Goal: Information Seeking & Learning: Learn about a topic

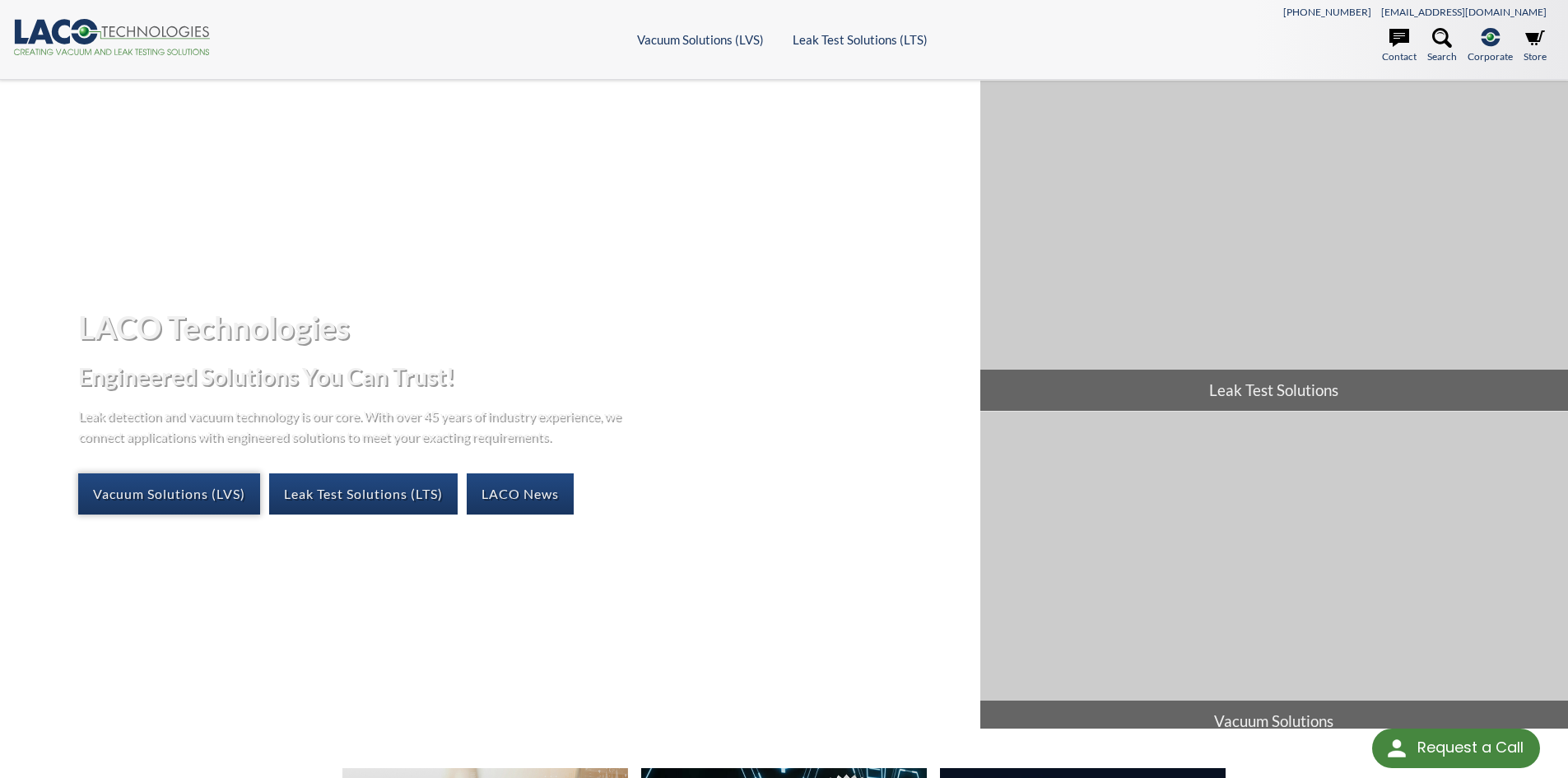
click at [212, 502] on link "Vacuum Solutions (LVS)" at bounding box center [169, 494] width 182 height 41
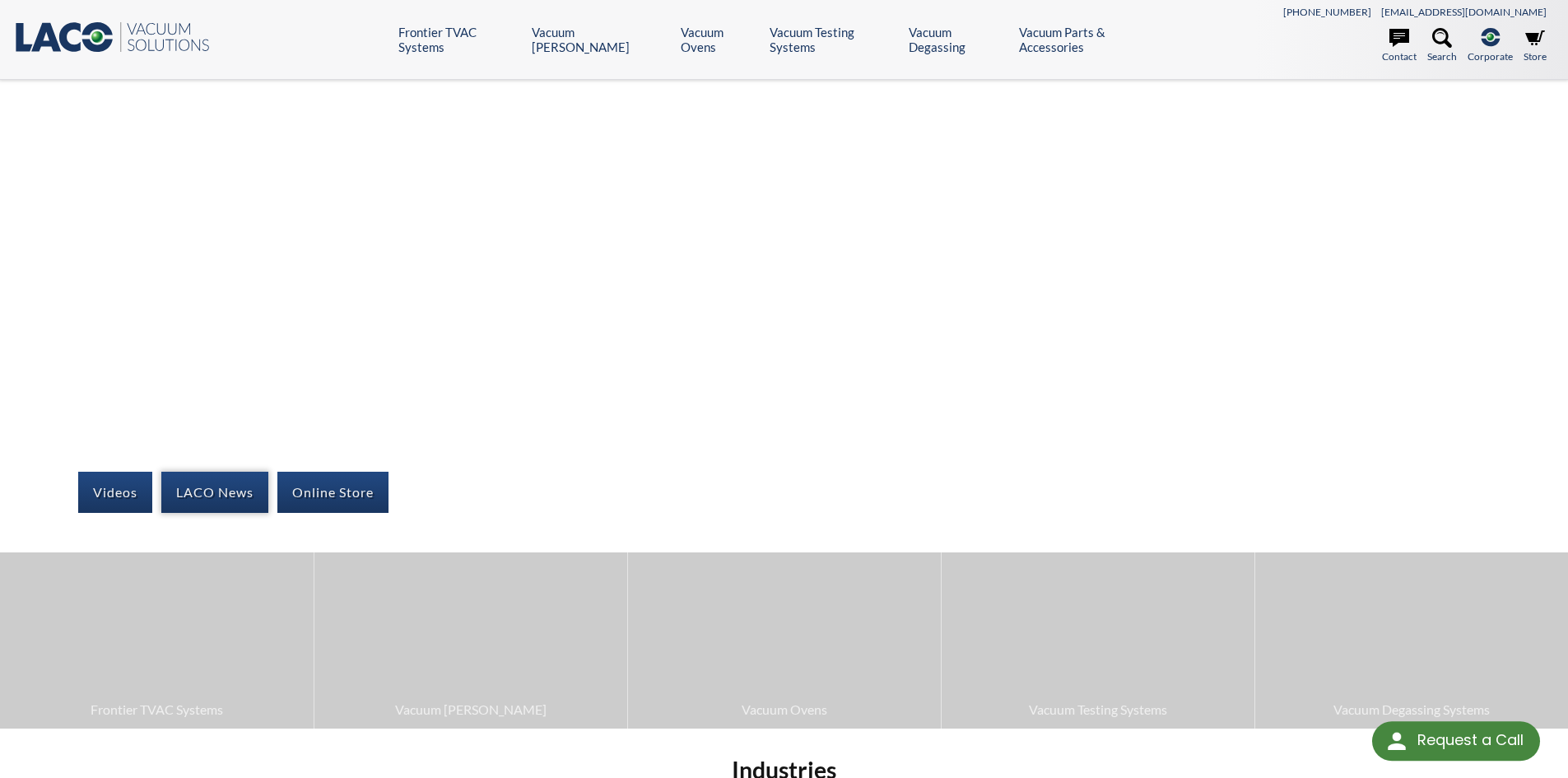
select select "Language Translate Widget"
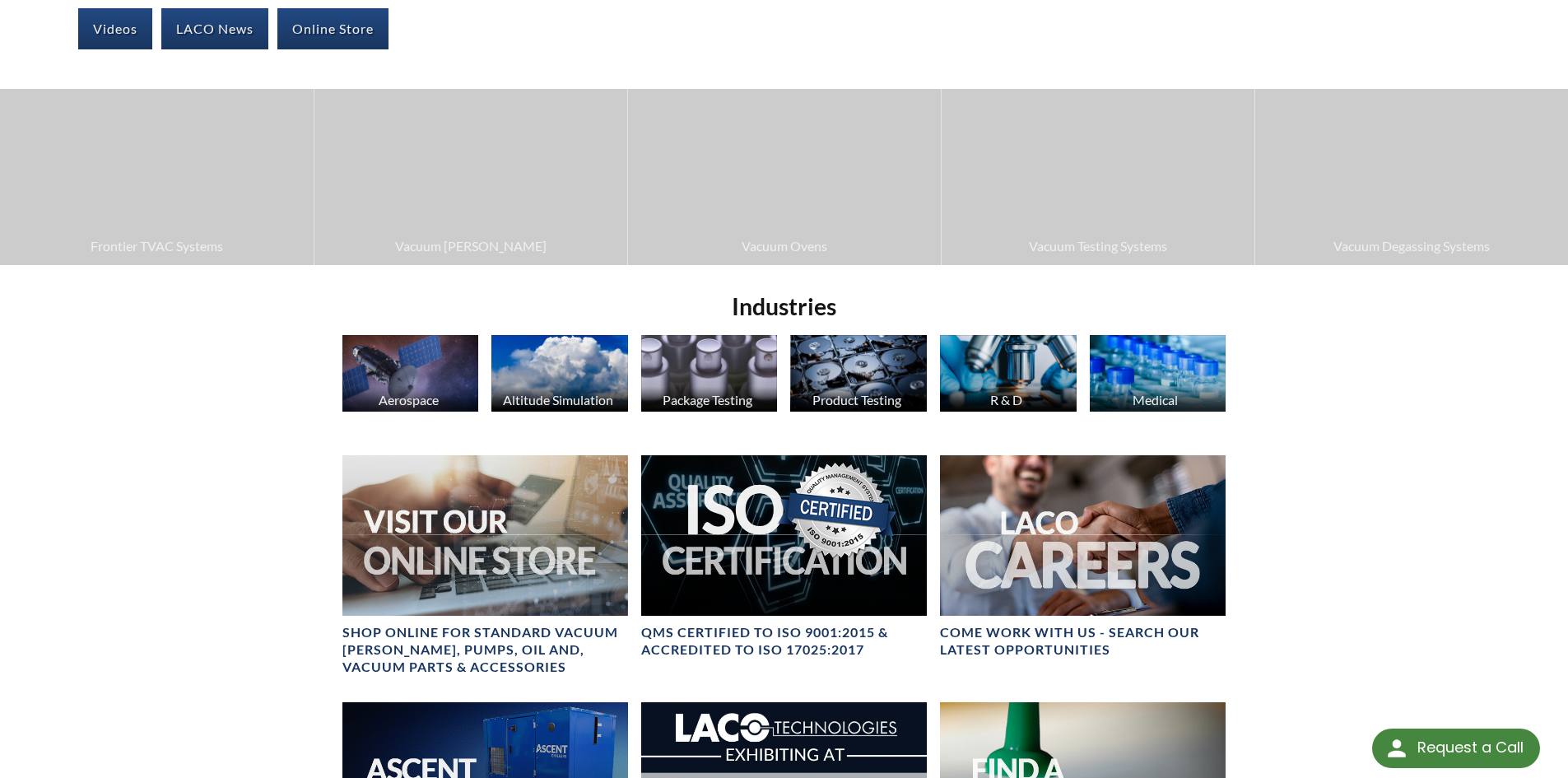
scroll to position [494, 0]
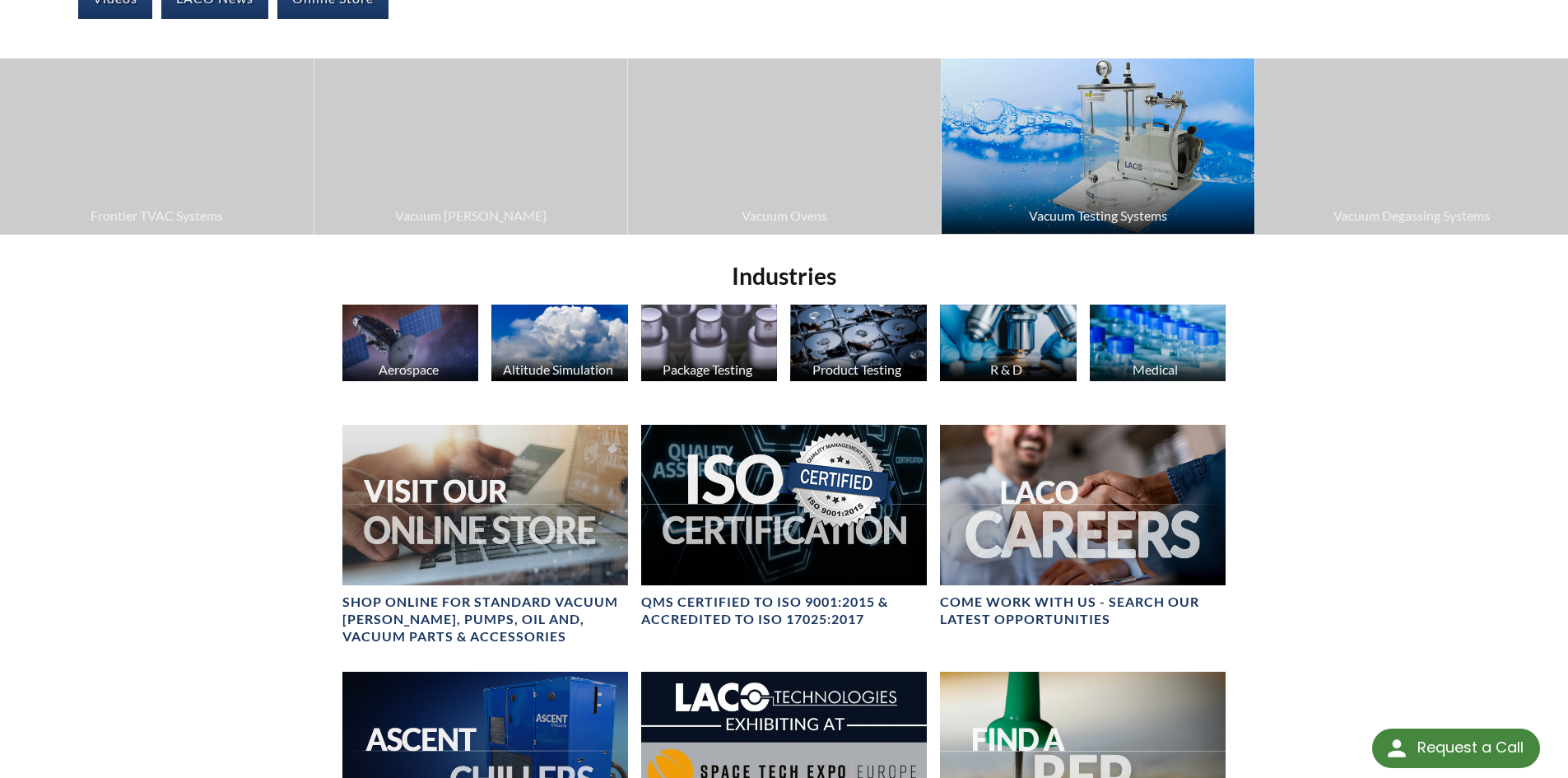
click at [1173, 161] on img at bounding box center [1097, 146] width 312 height 176
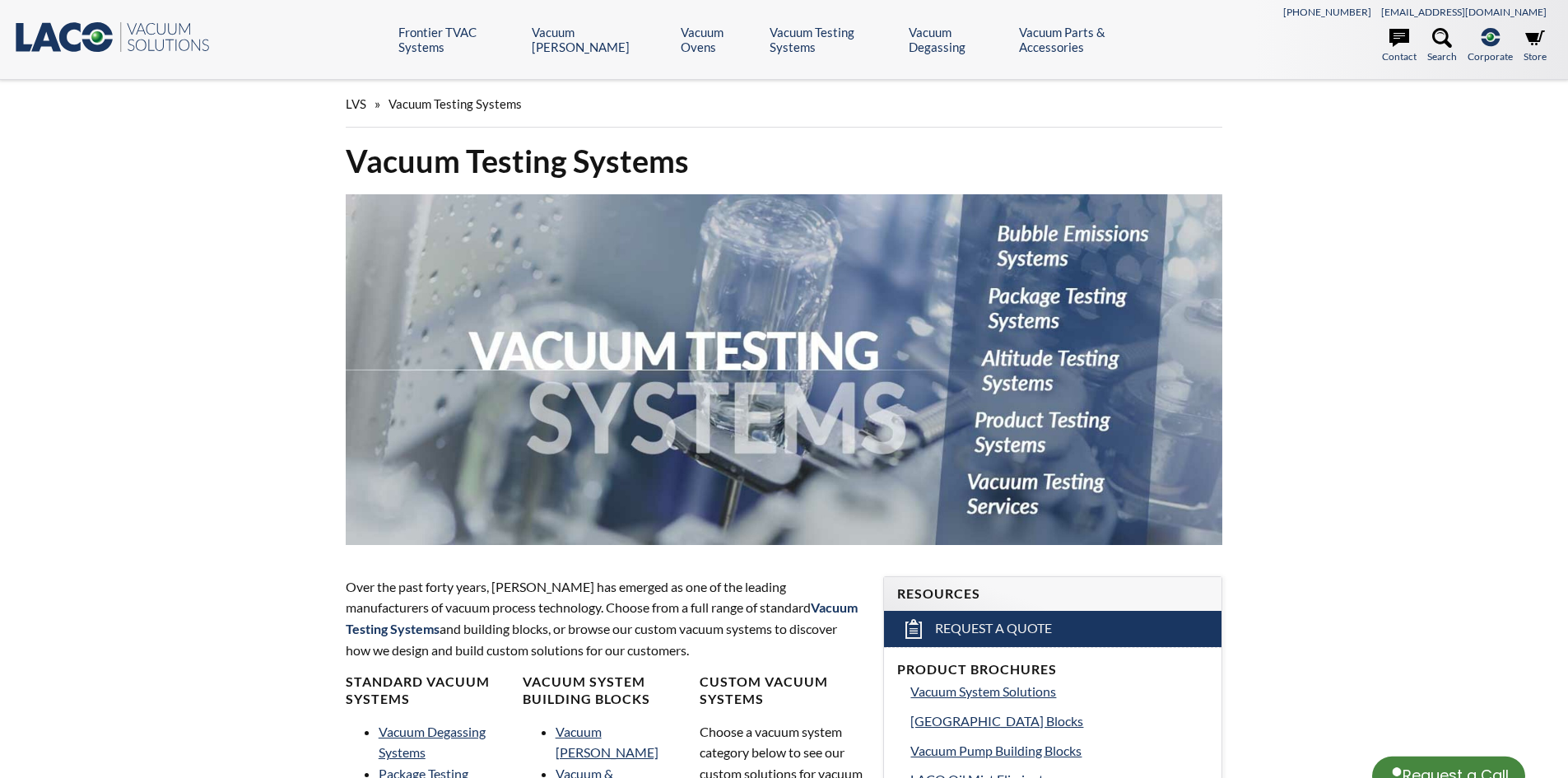
select select "Language Translate Widget"
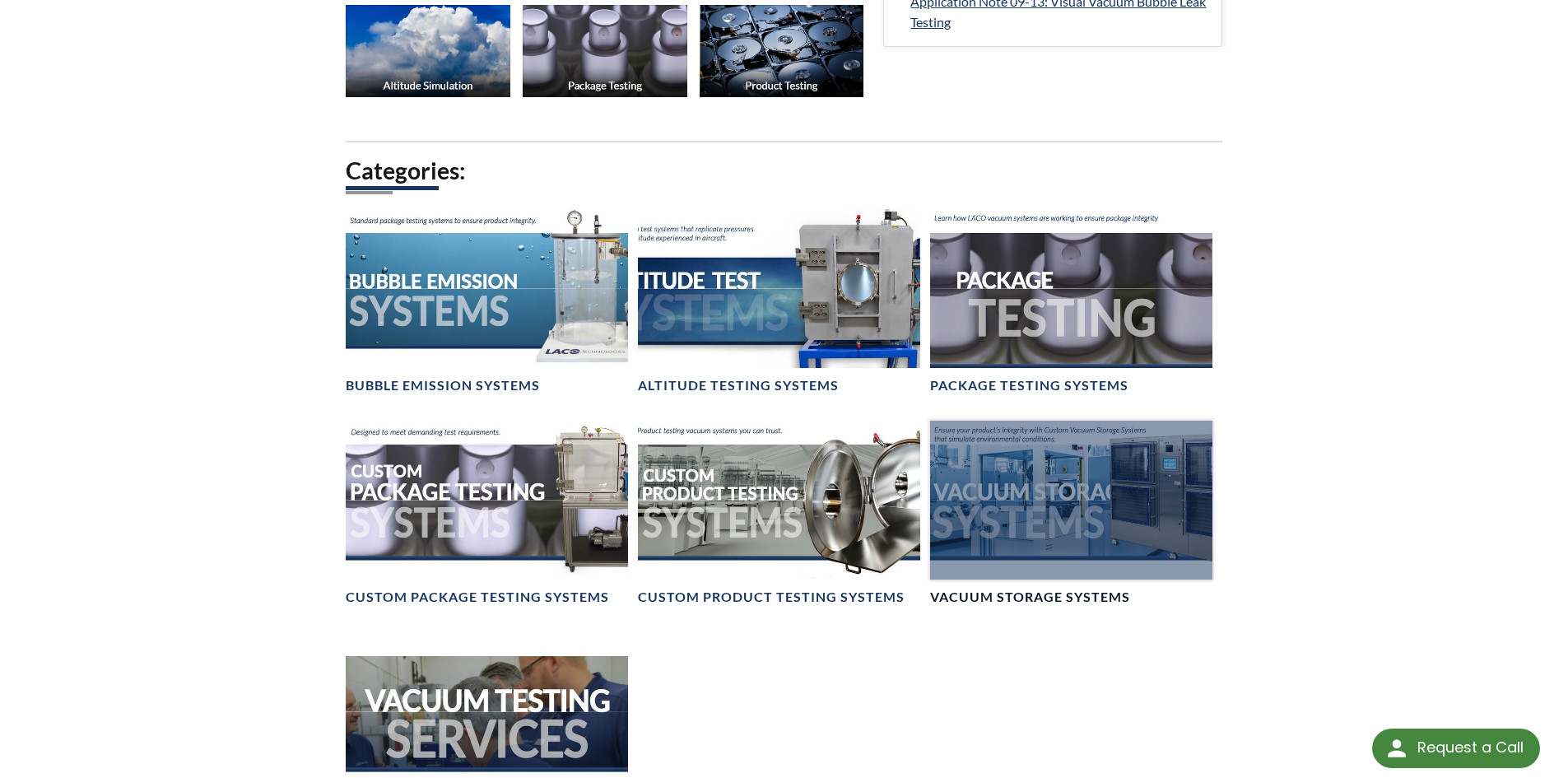
scroll to position [1153, 0]
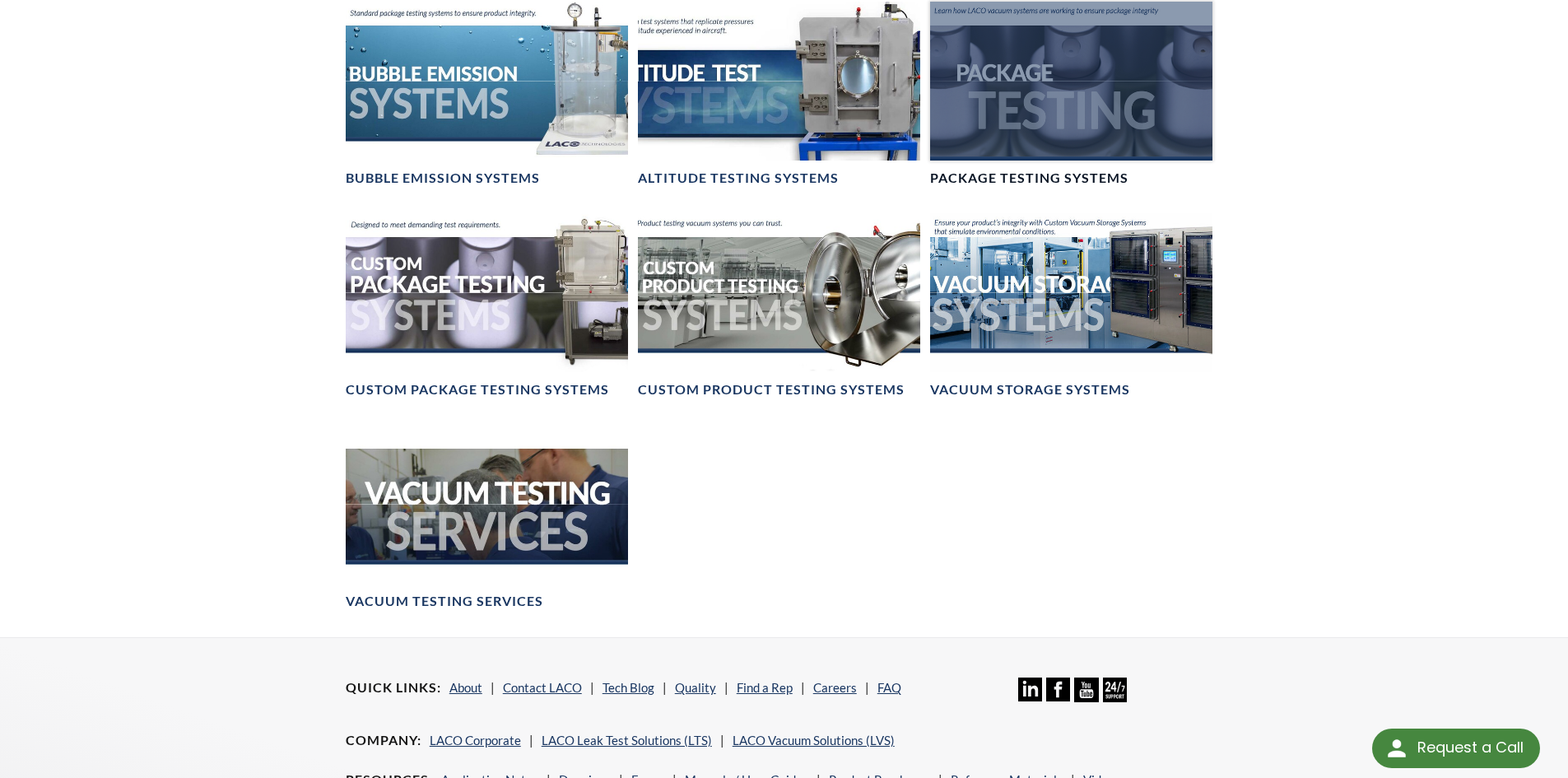
click at [1077, 97] on div at bounding box center [1071, 81] width 282 height 159
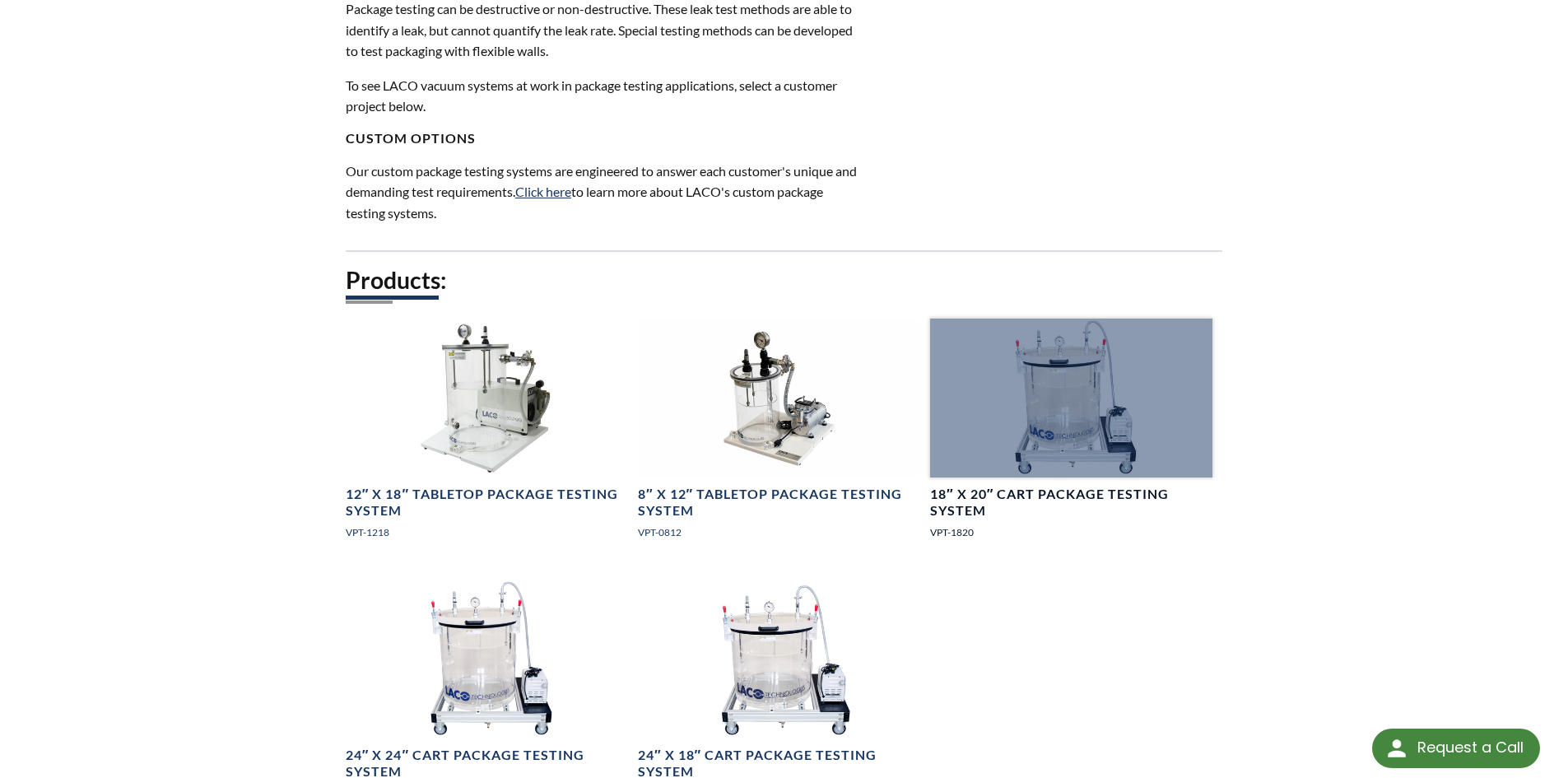
scroll to position [1070, 0]
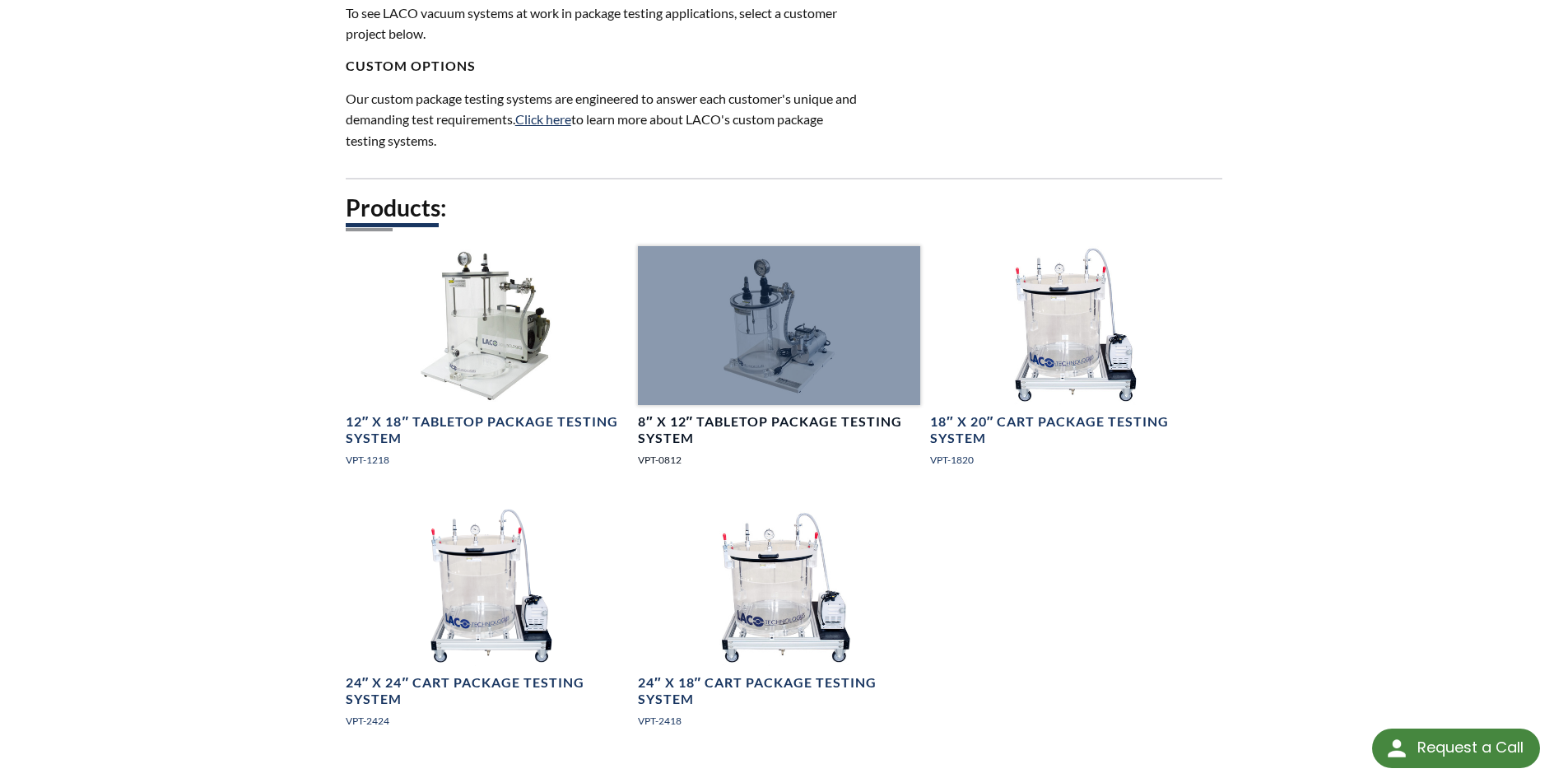
click at [771, 308] on div at bounding box center [779, 325] width 282 height 159
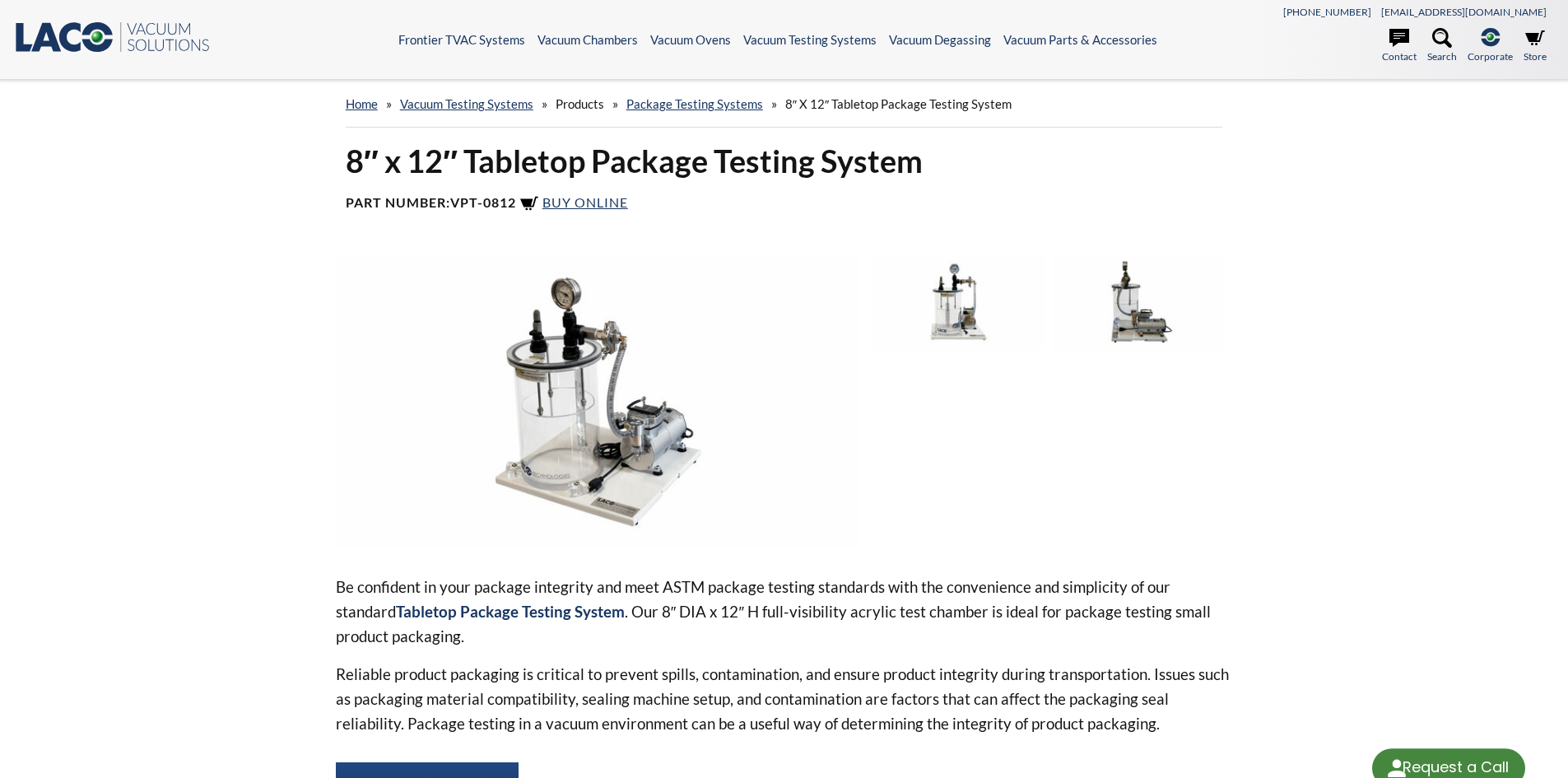
select select "Language Translate Widget"
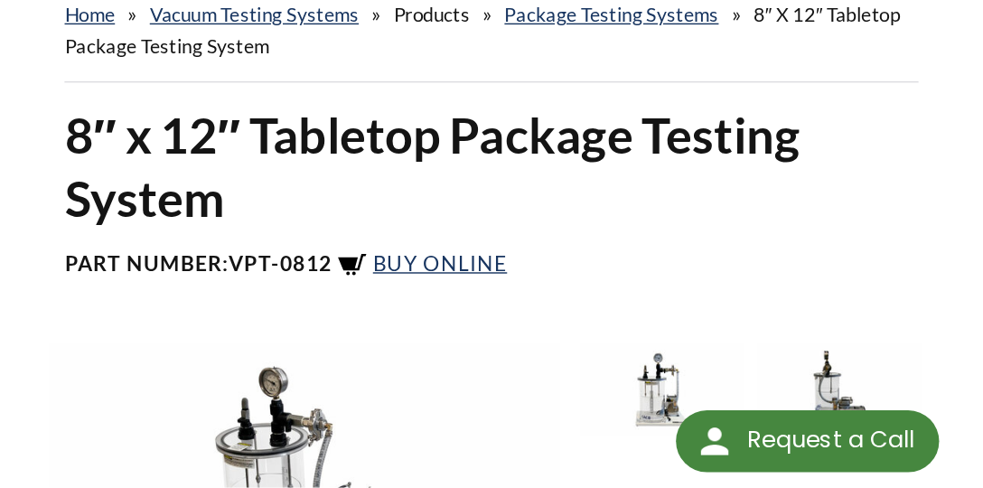
scroll to position [100, 0]
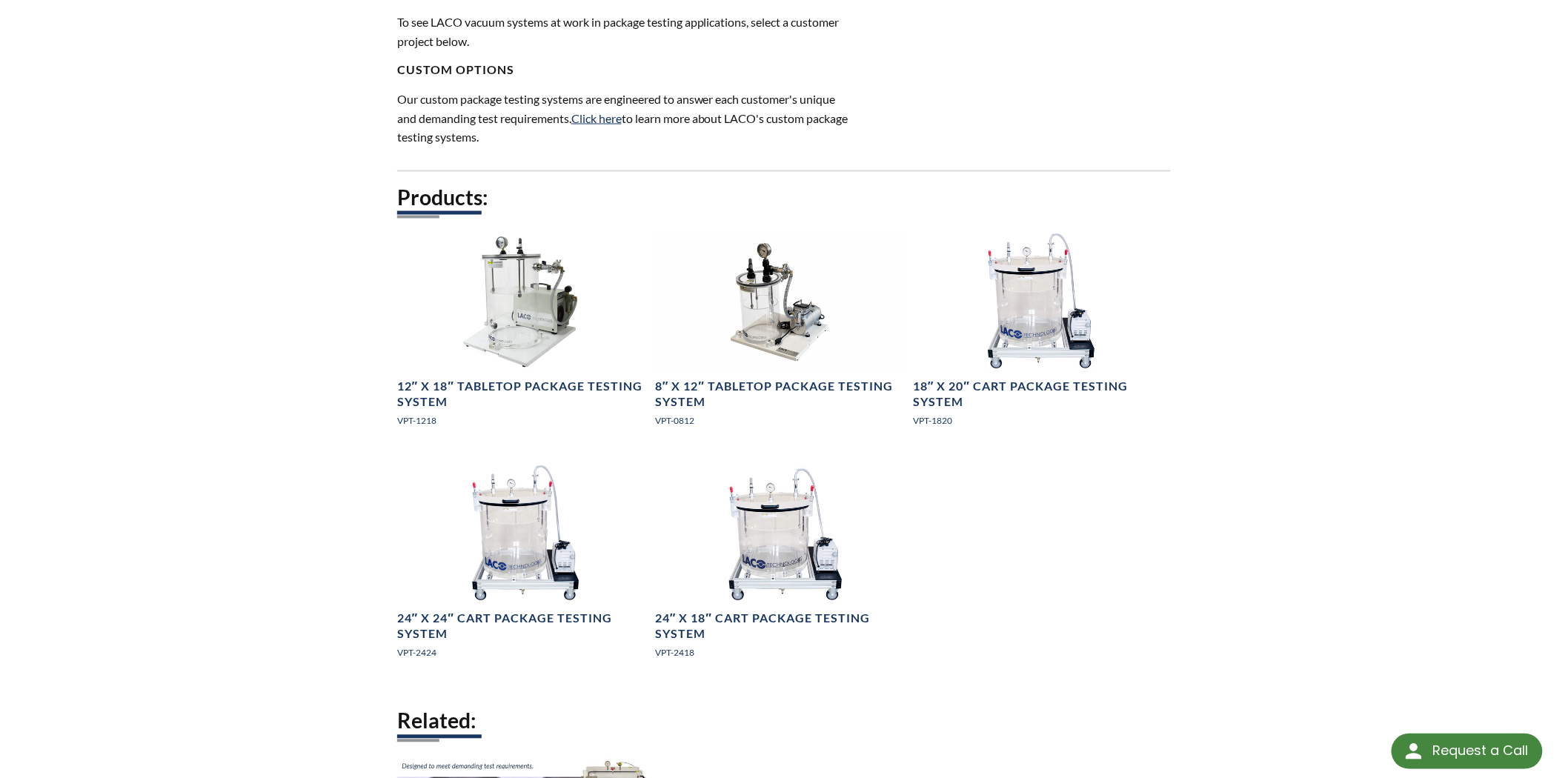
scroll to position [966, 0]
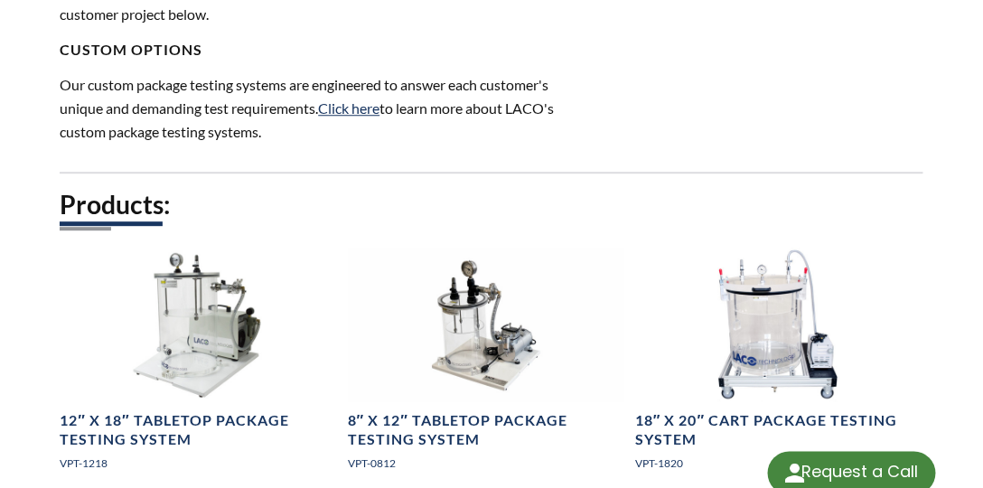
select select "Language Translate Widget"
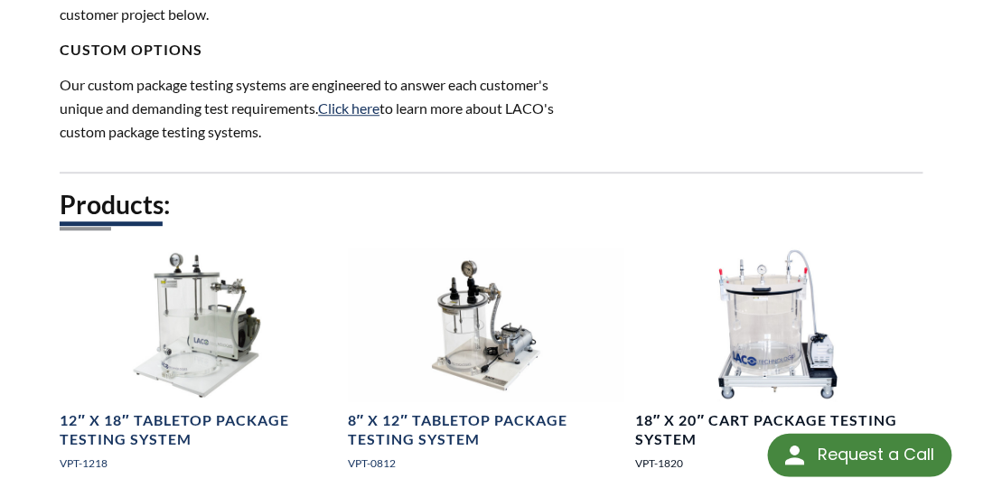
click at [765, 319] on img at bounding box center [773, 325] width 277 height 155
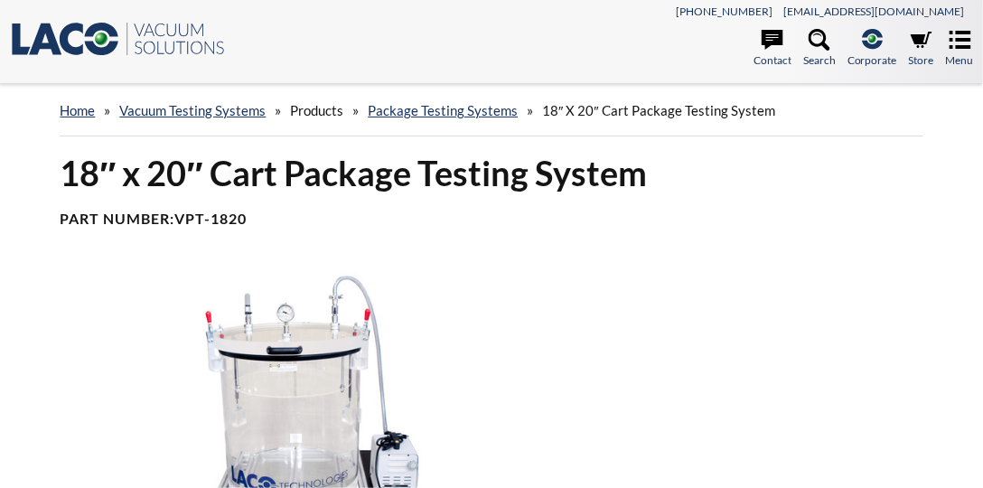
select select "Language Translate Widget"
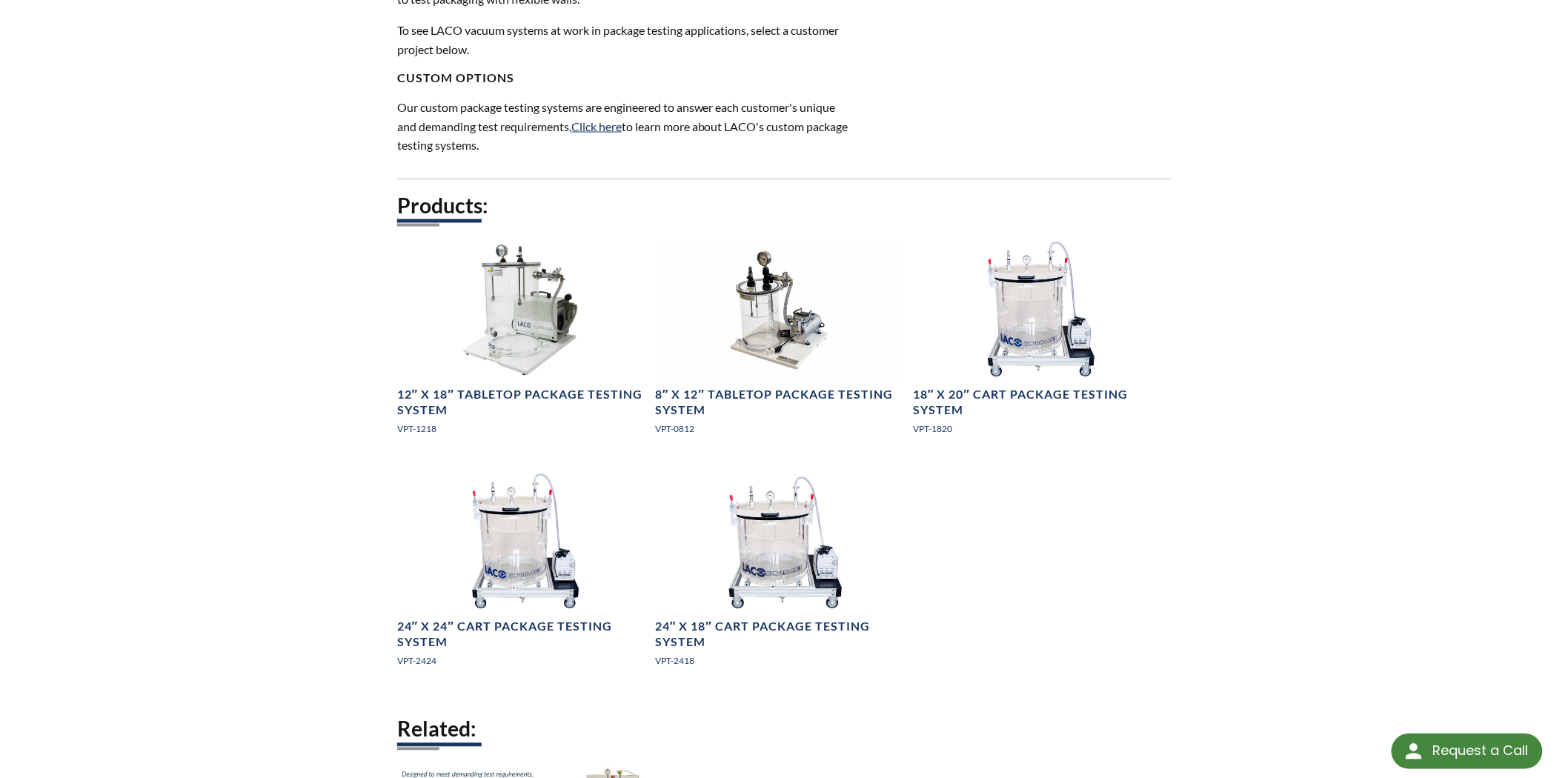
scroll to position [958, 0]
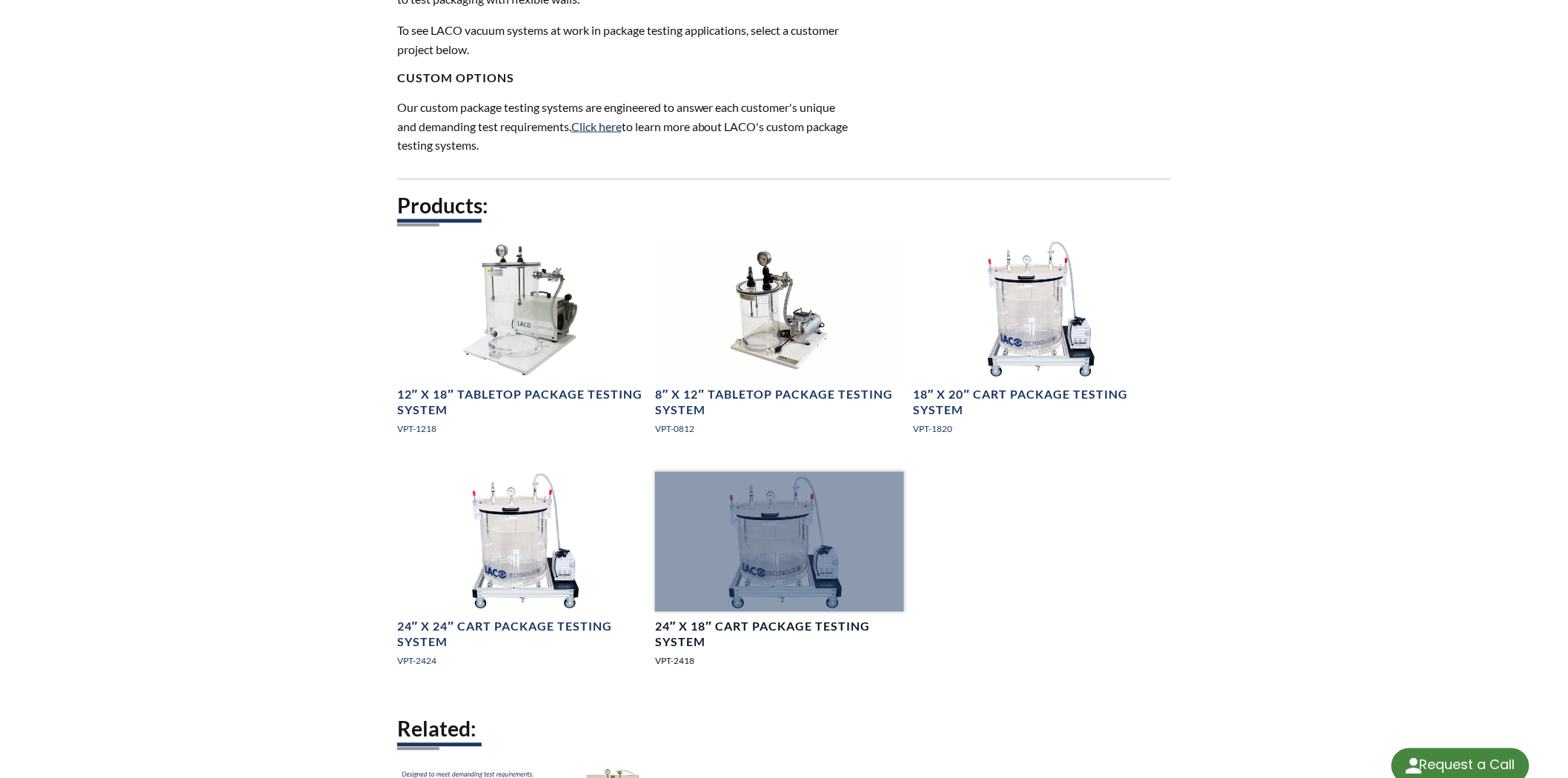
select select "Language Translate Widget"
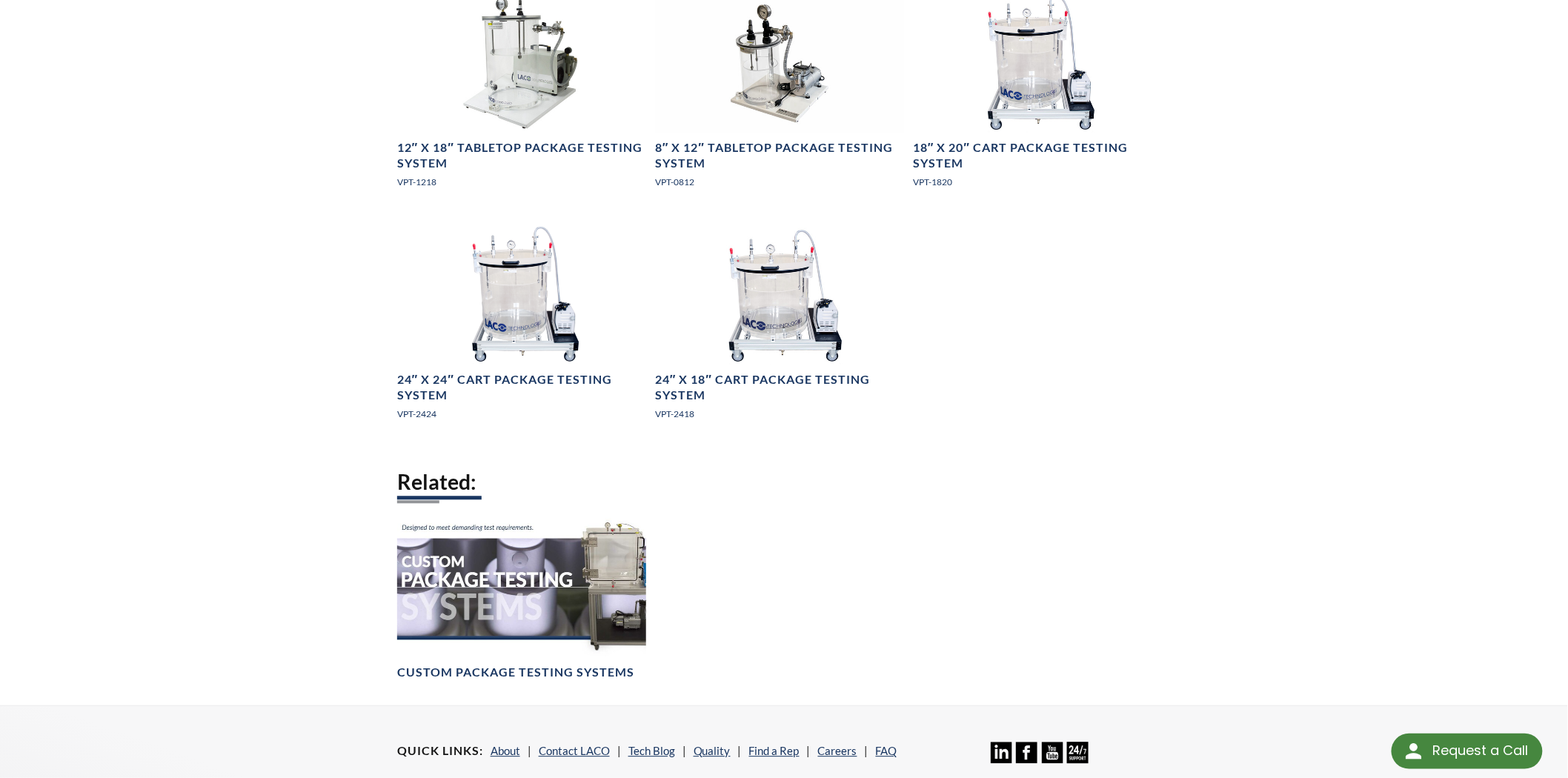
scroll to position [1204, 0]
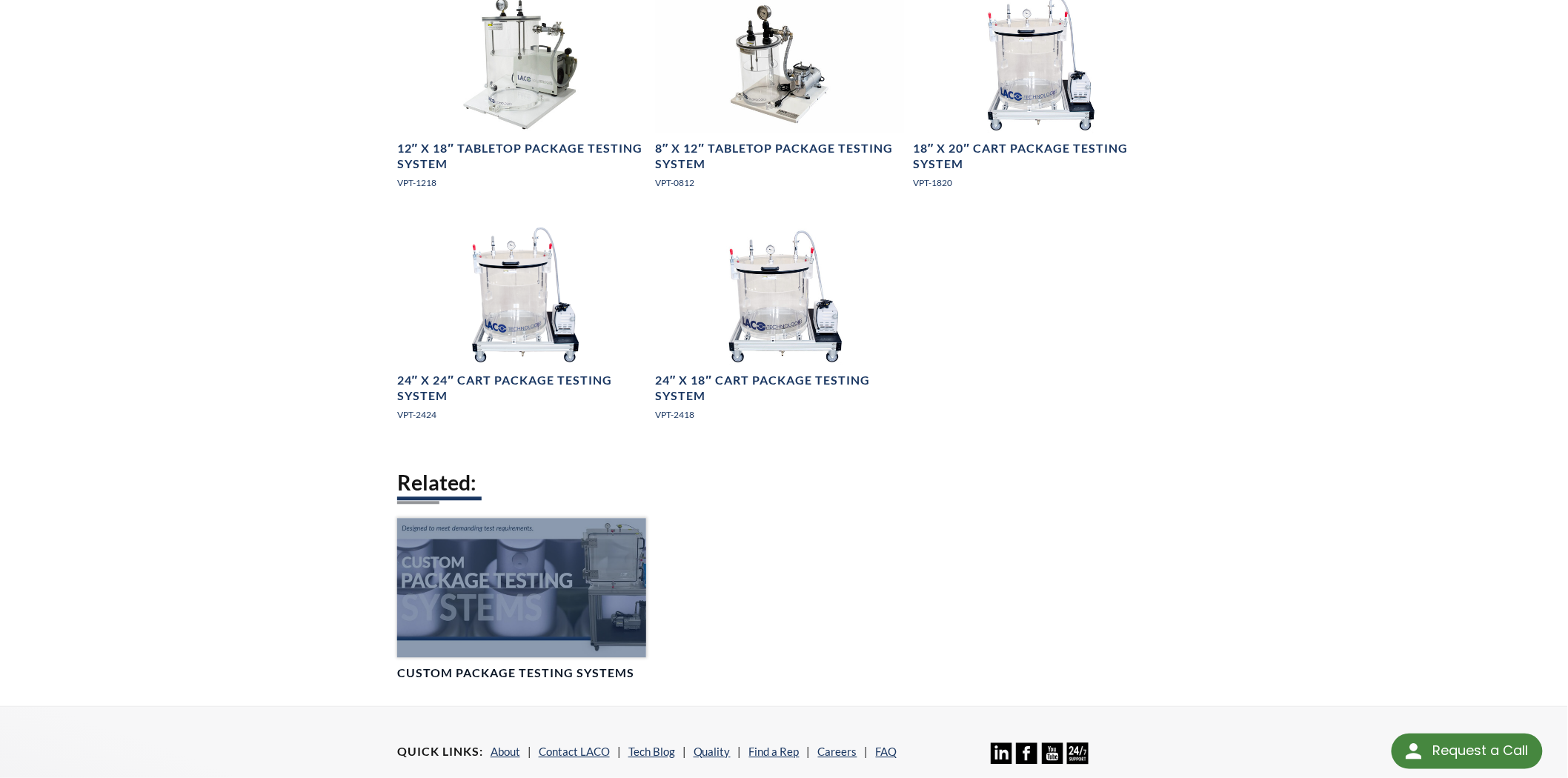
click at [625, 557] on div at bounding box center [522, 588] width 249 height 140
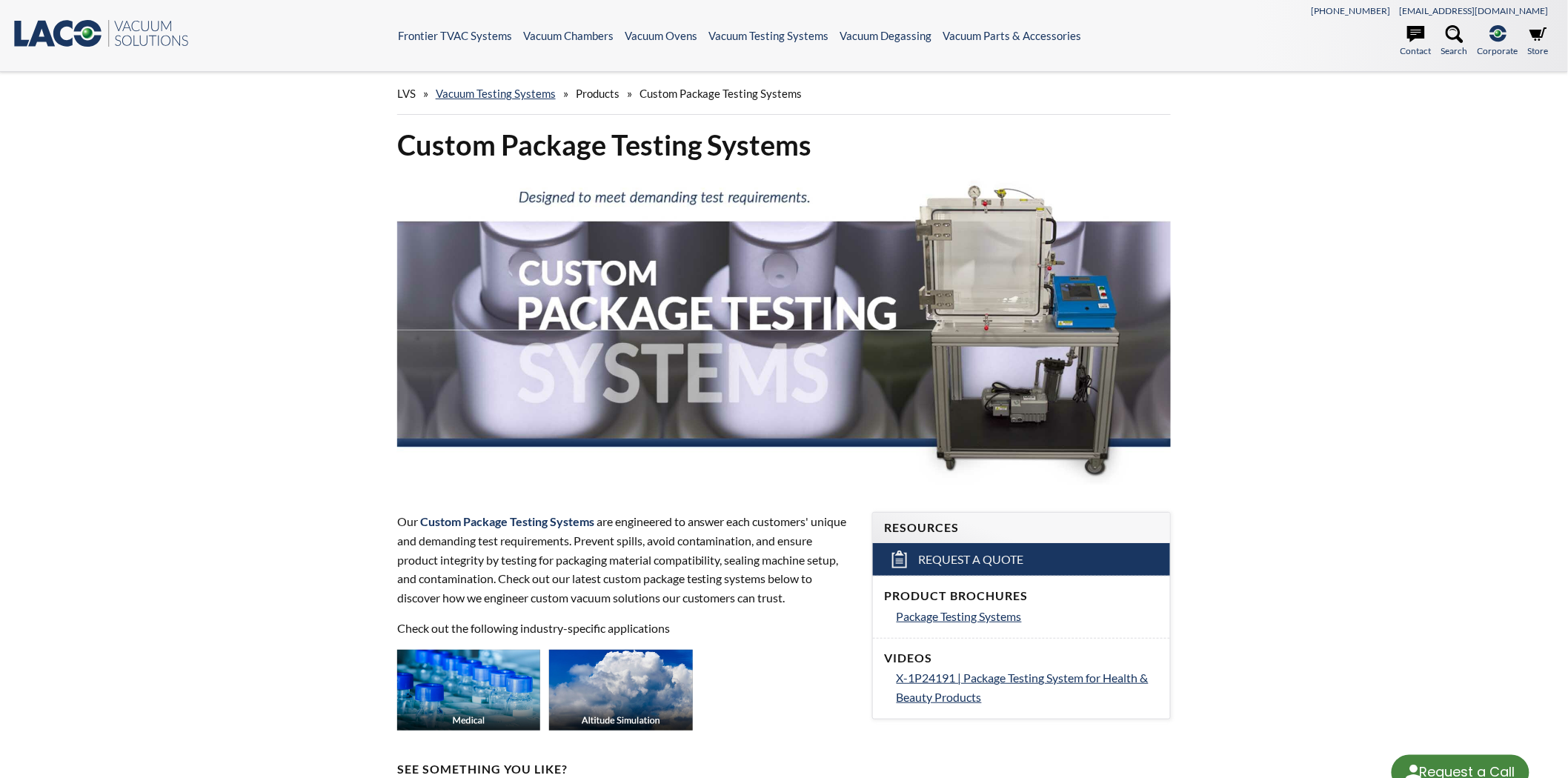
select select "Language Translate Widget"
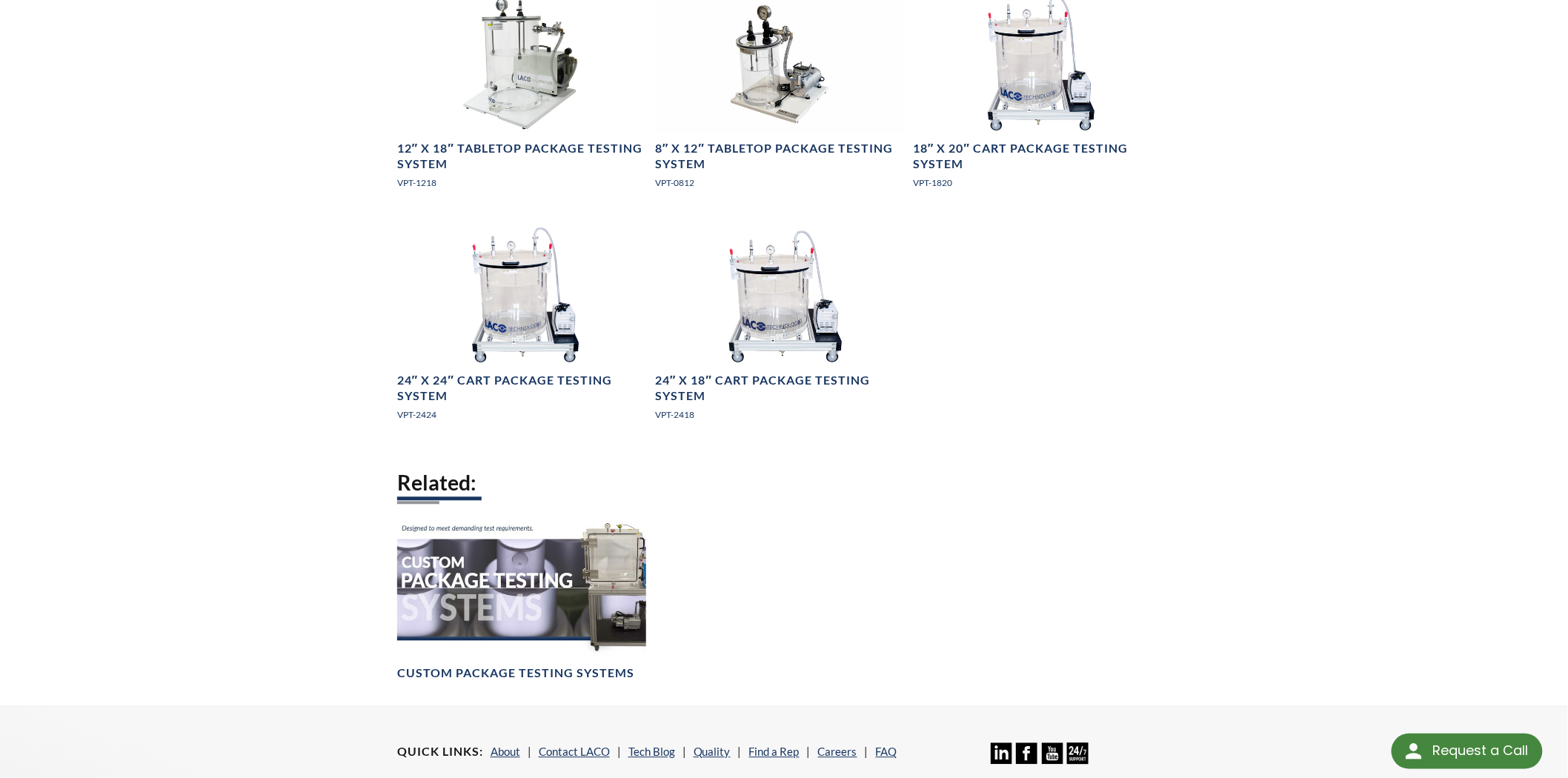
scroll to position [1204, 0]
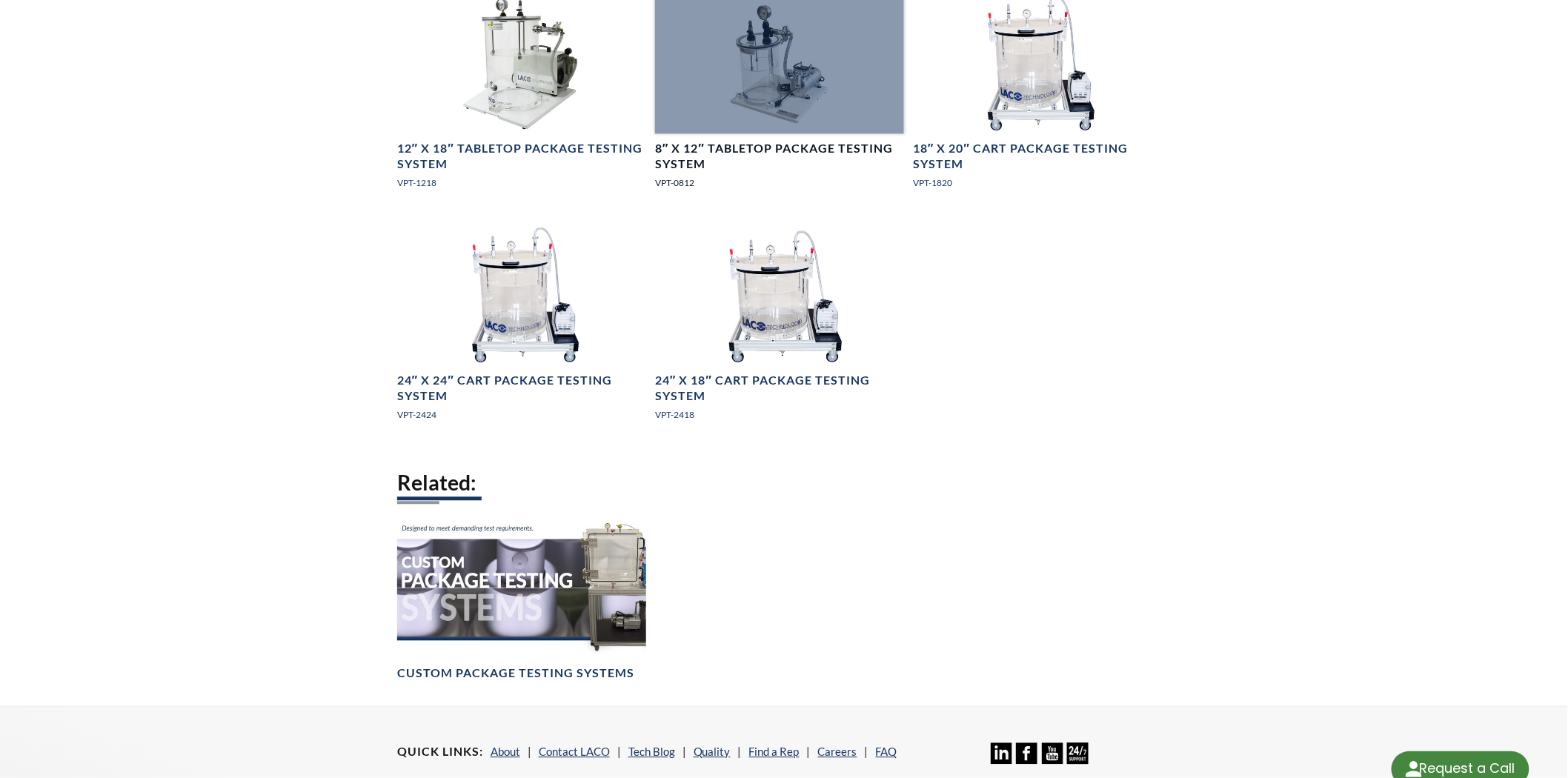
select select "Language Translate Widget"
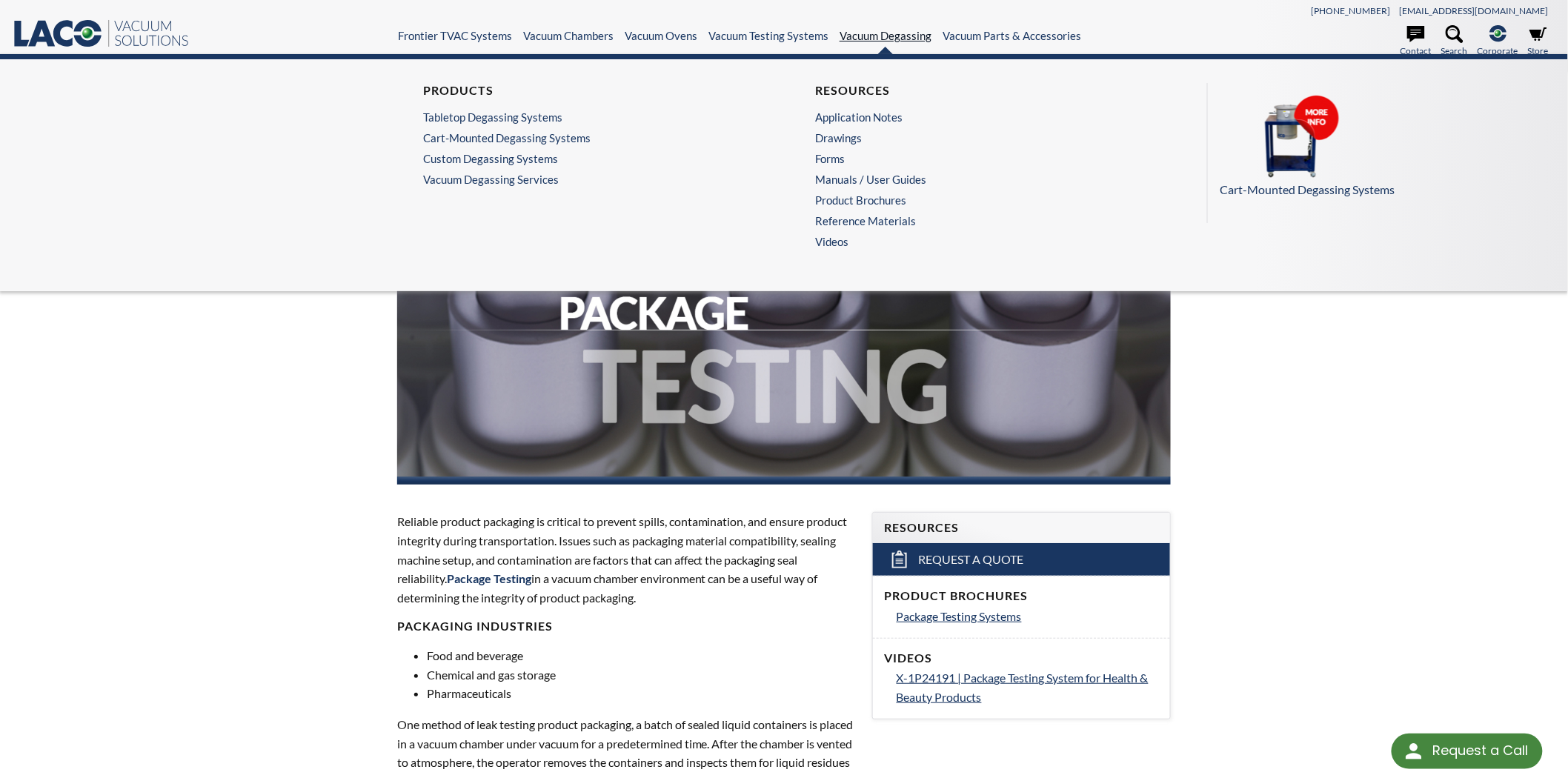
click at [857, 33] on link "Vacuum Degassing" at bounding box center [885, 35] width 92 height 13
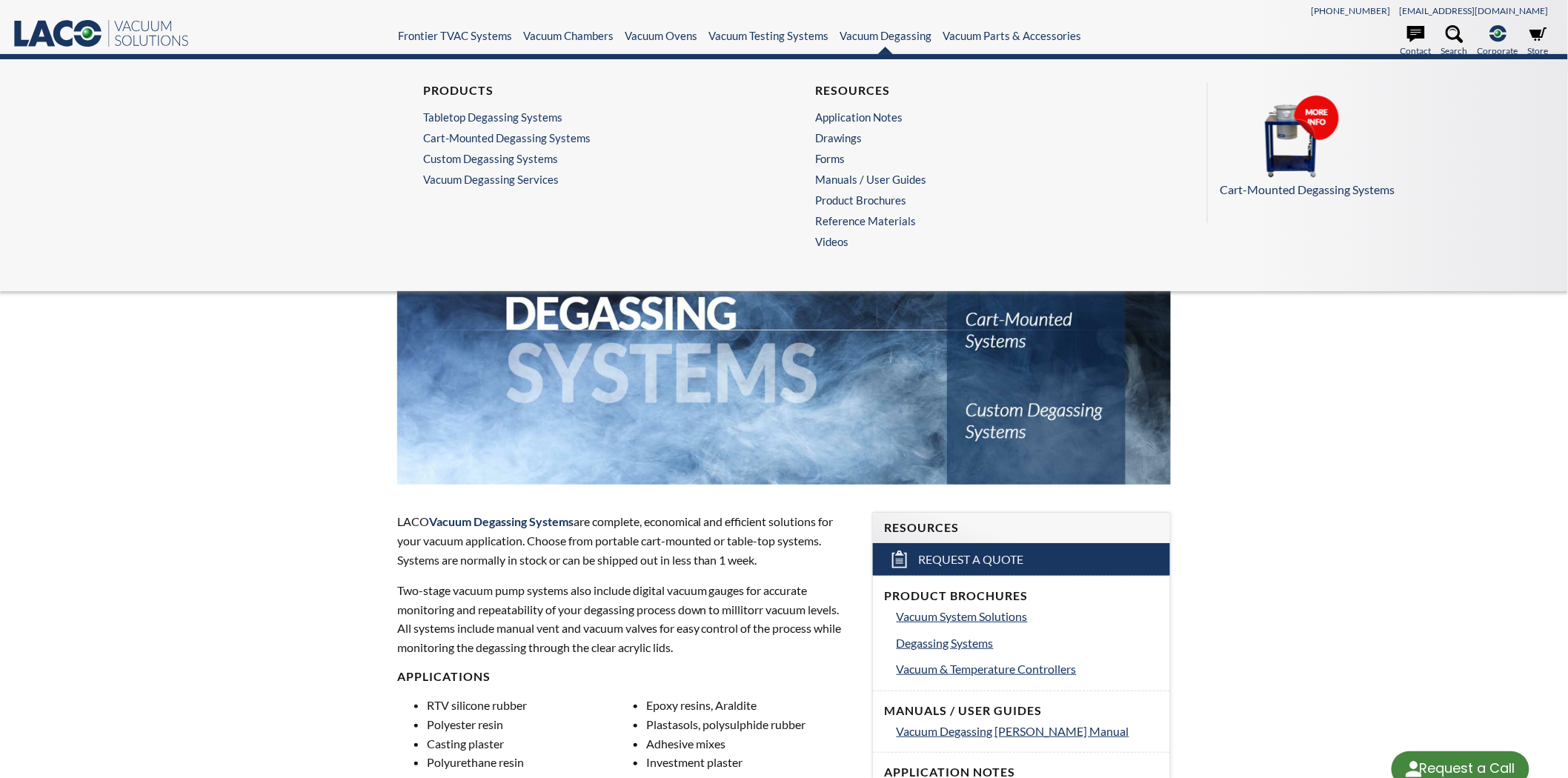
select select "Language Translate Widget"
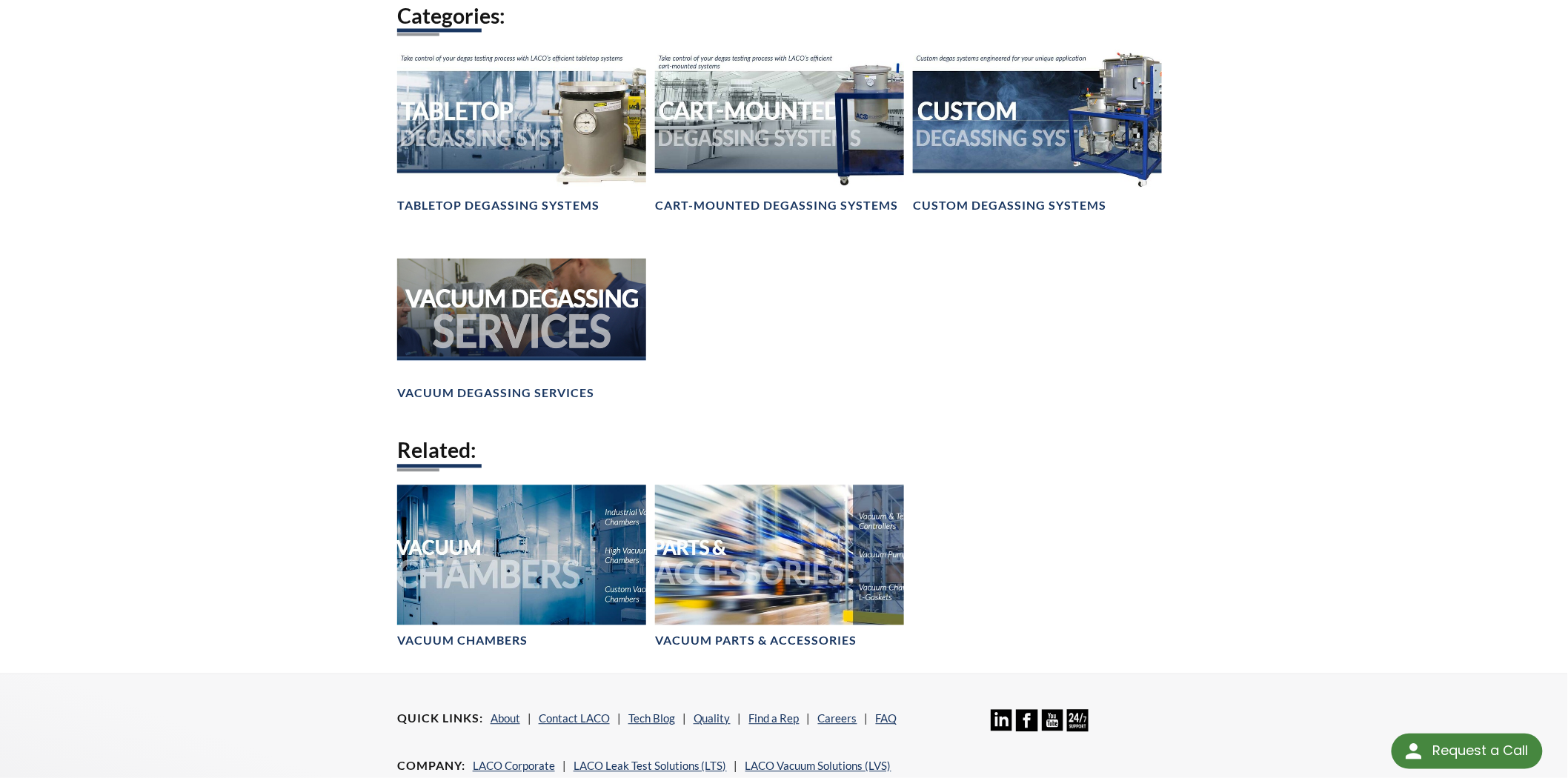
scroll to position [1153, 0]
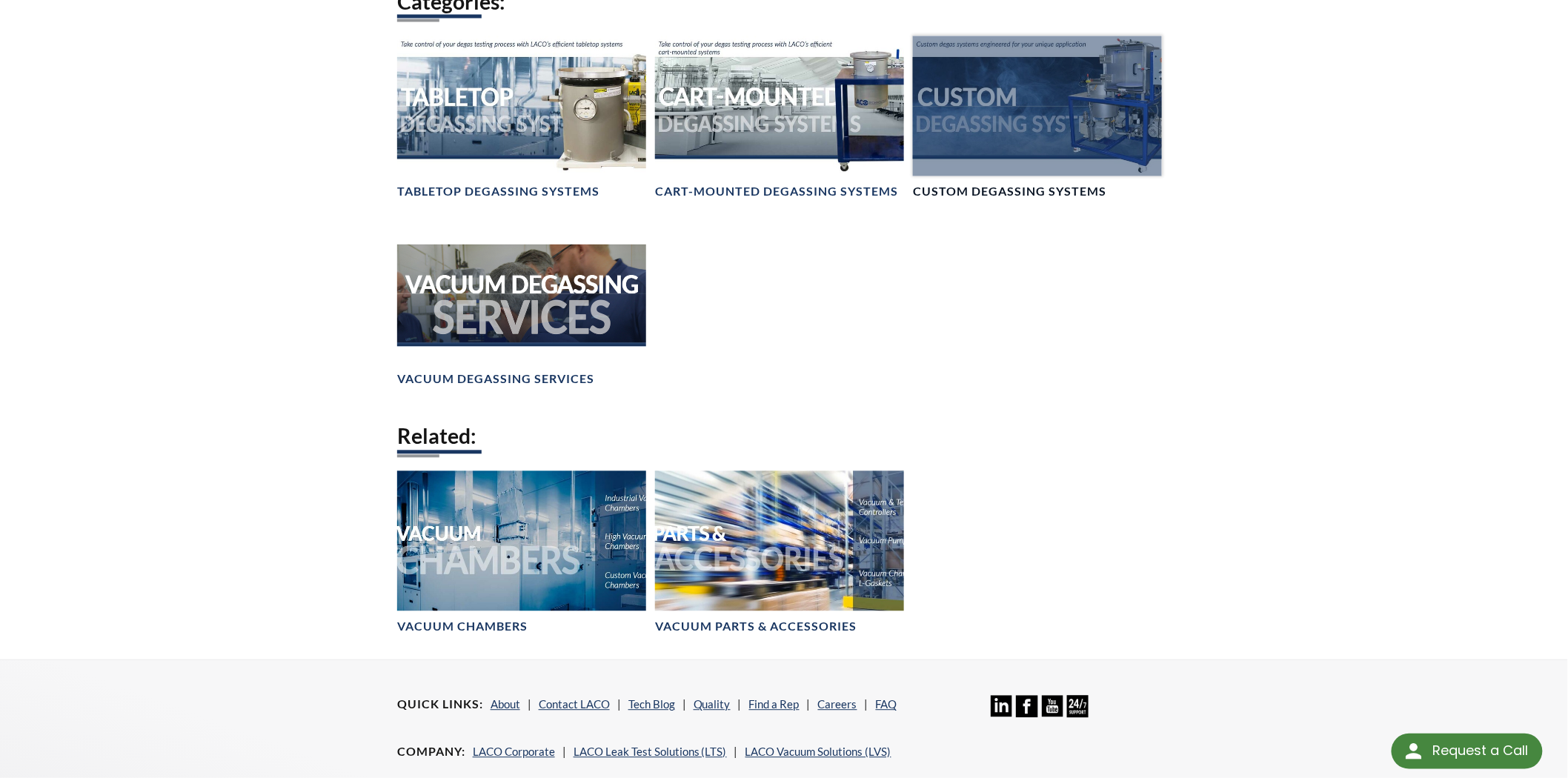
click at [1082, 89] on div at bounding box center [1038, 106] width 249 height 140
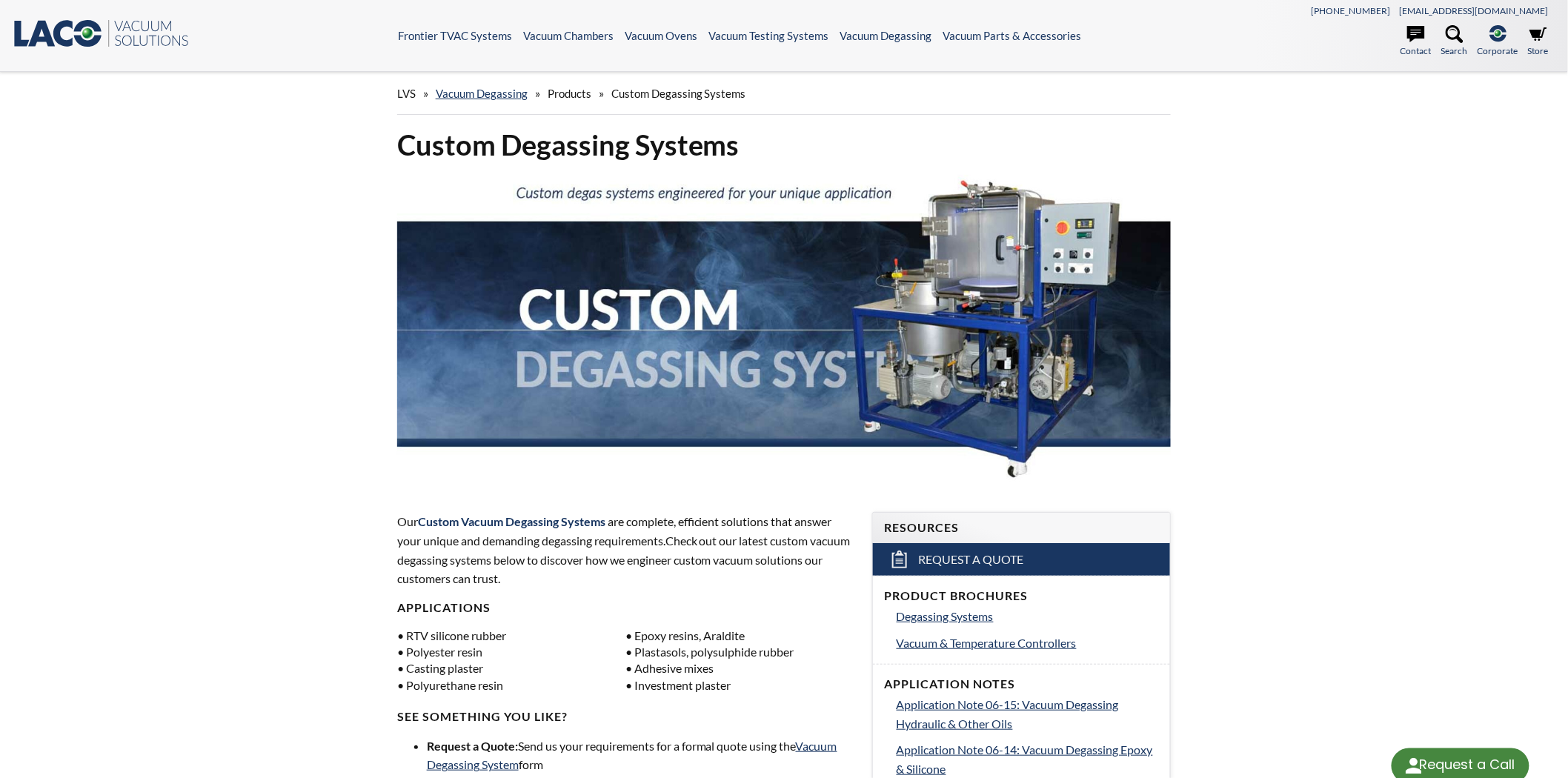
select select "Language Translate Widget"
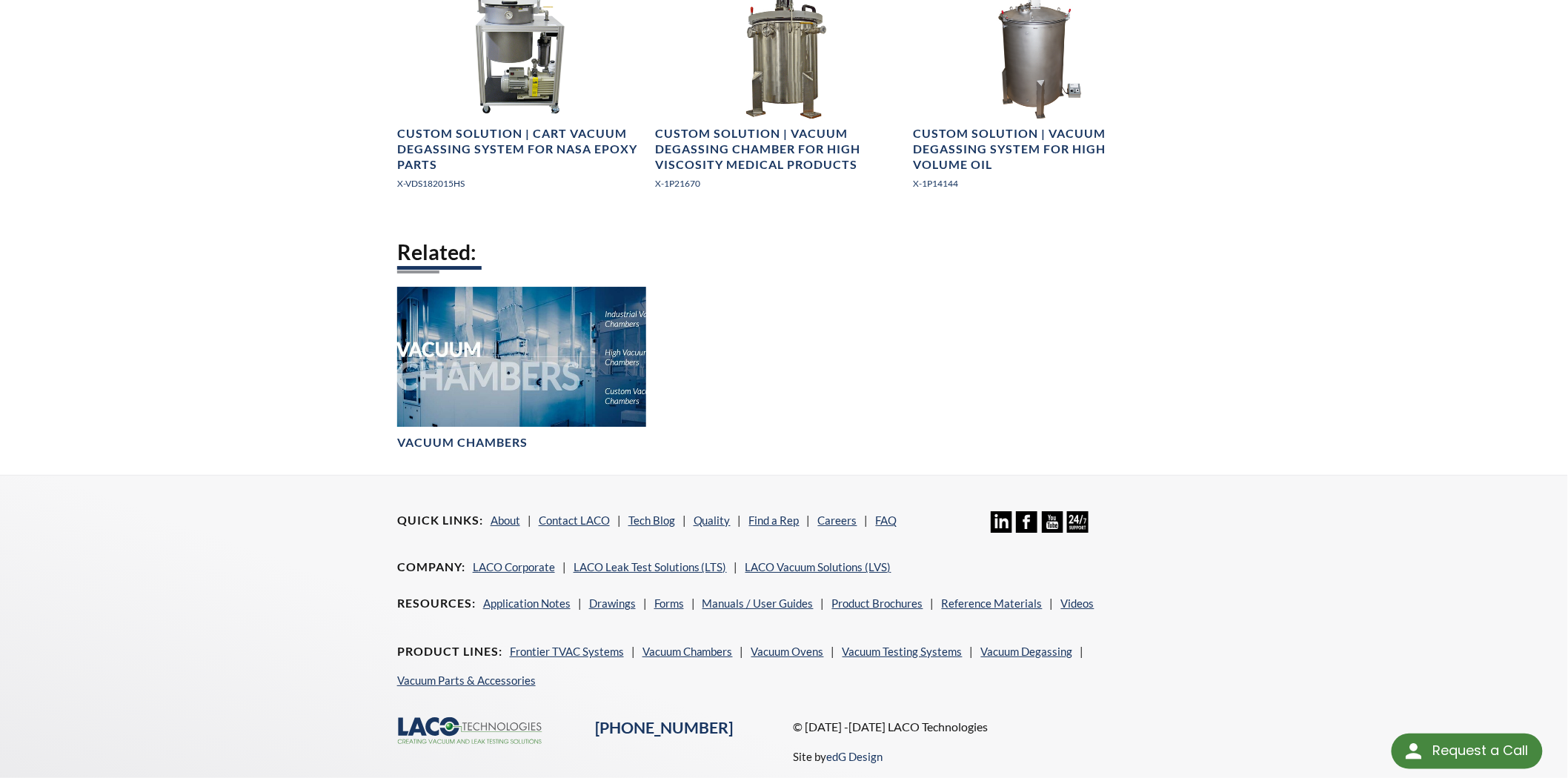
scroll to position [1976, 0]
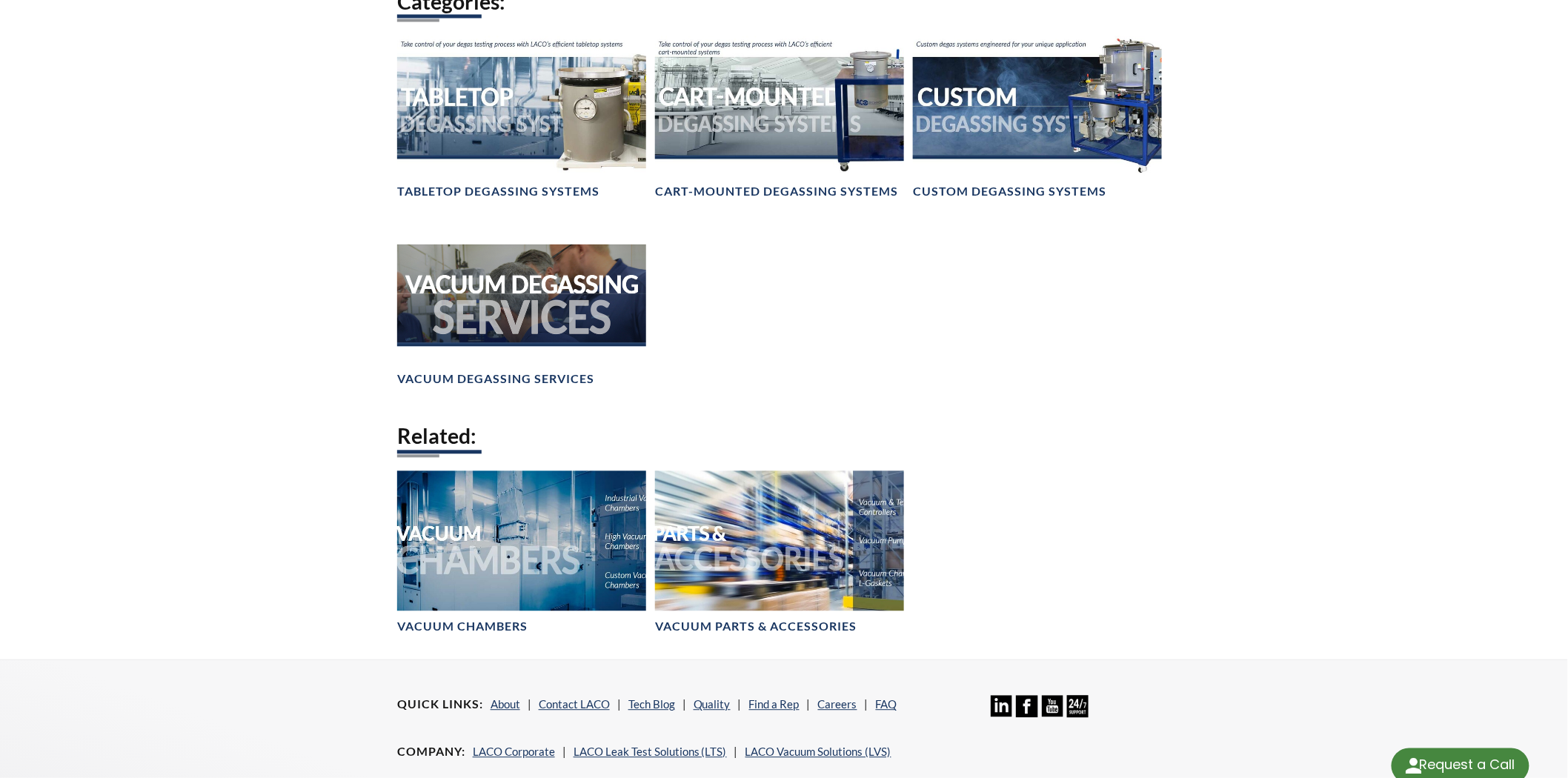
select select "Language Translate Widget"
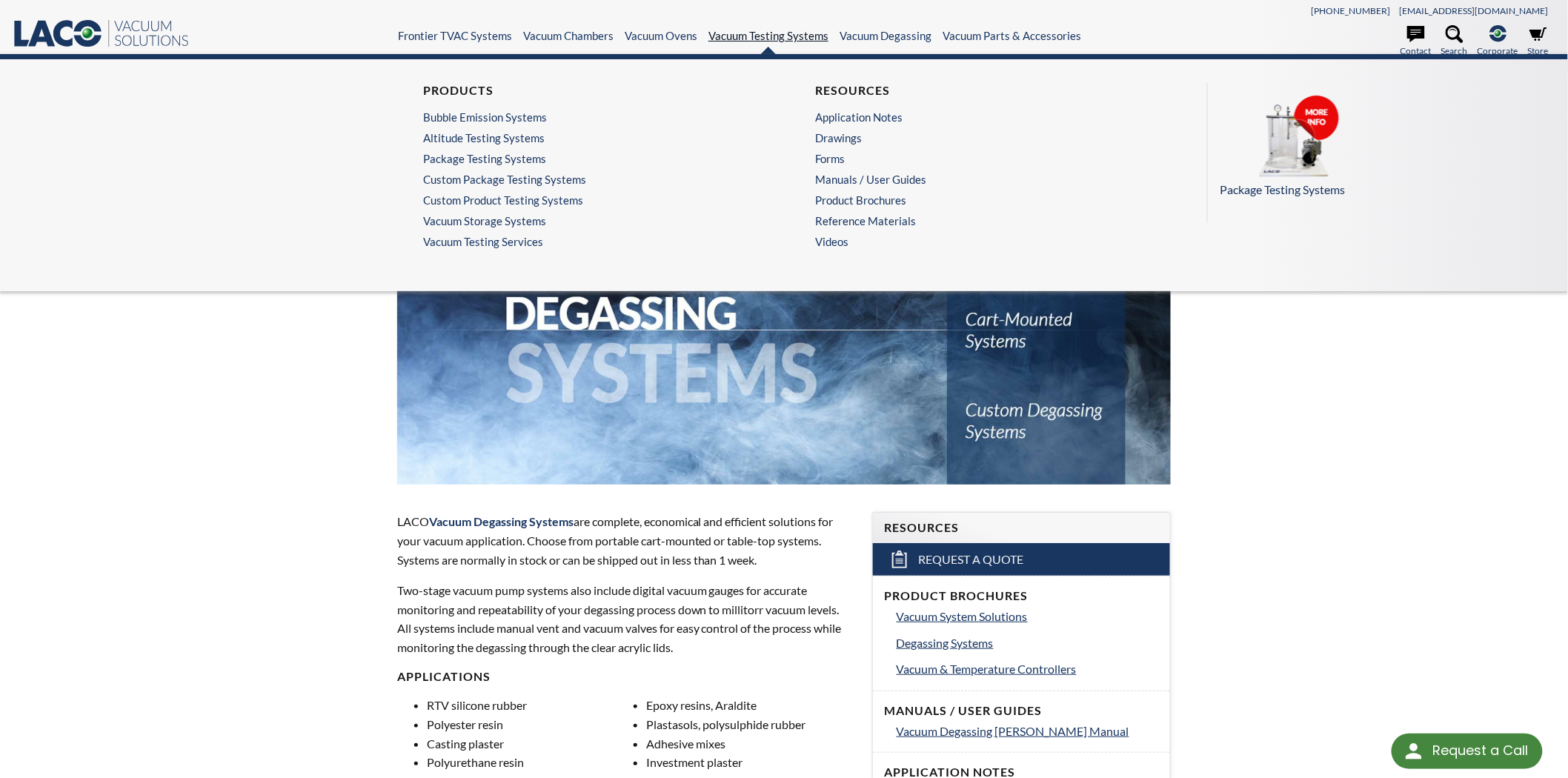
click at [752, 42] on link "Vacuum Testing Systems" at bounding box center [768, 35] width 120 height 13
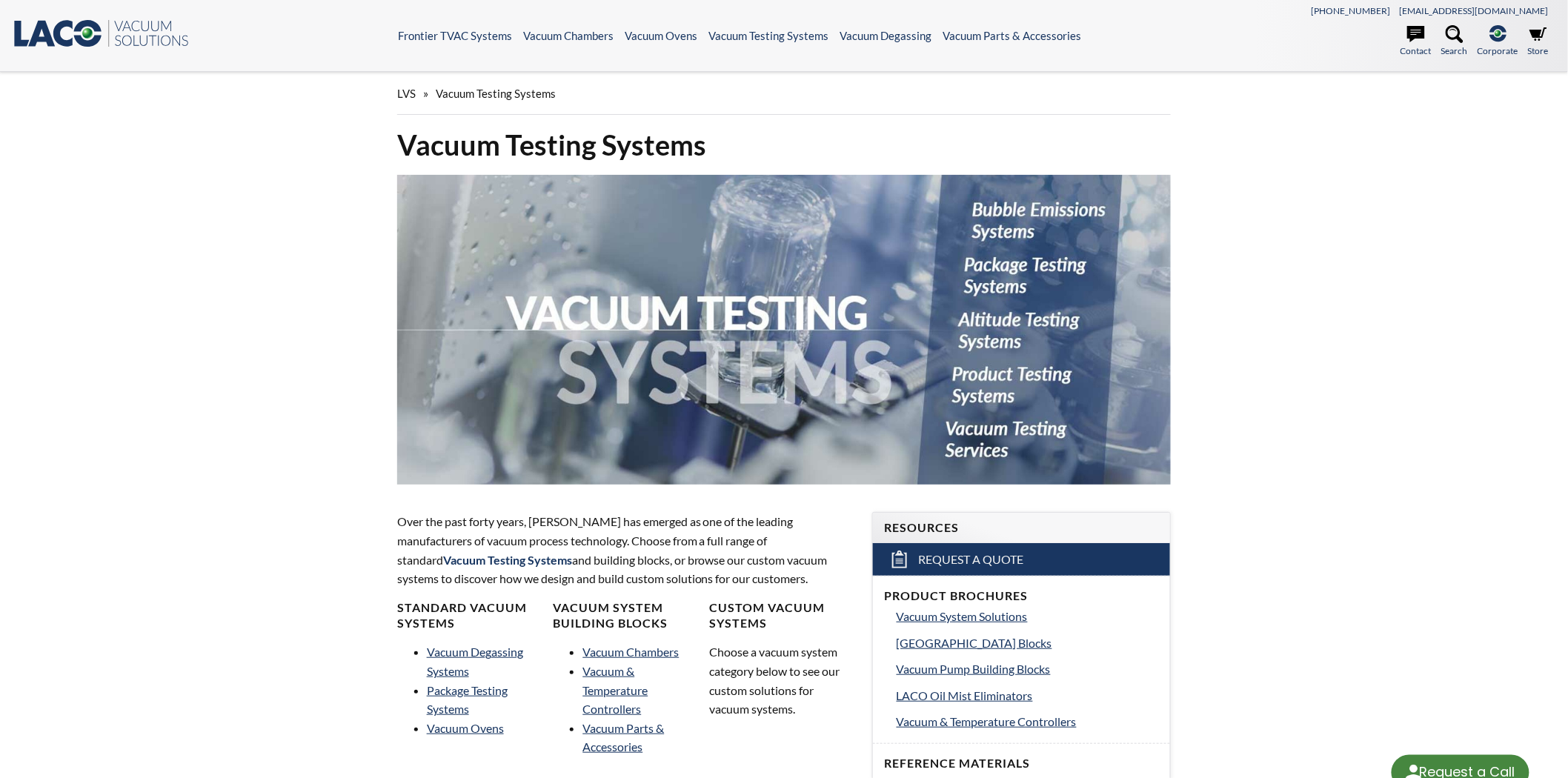
select select "Language Translate Widget"
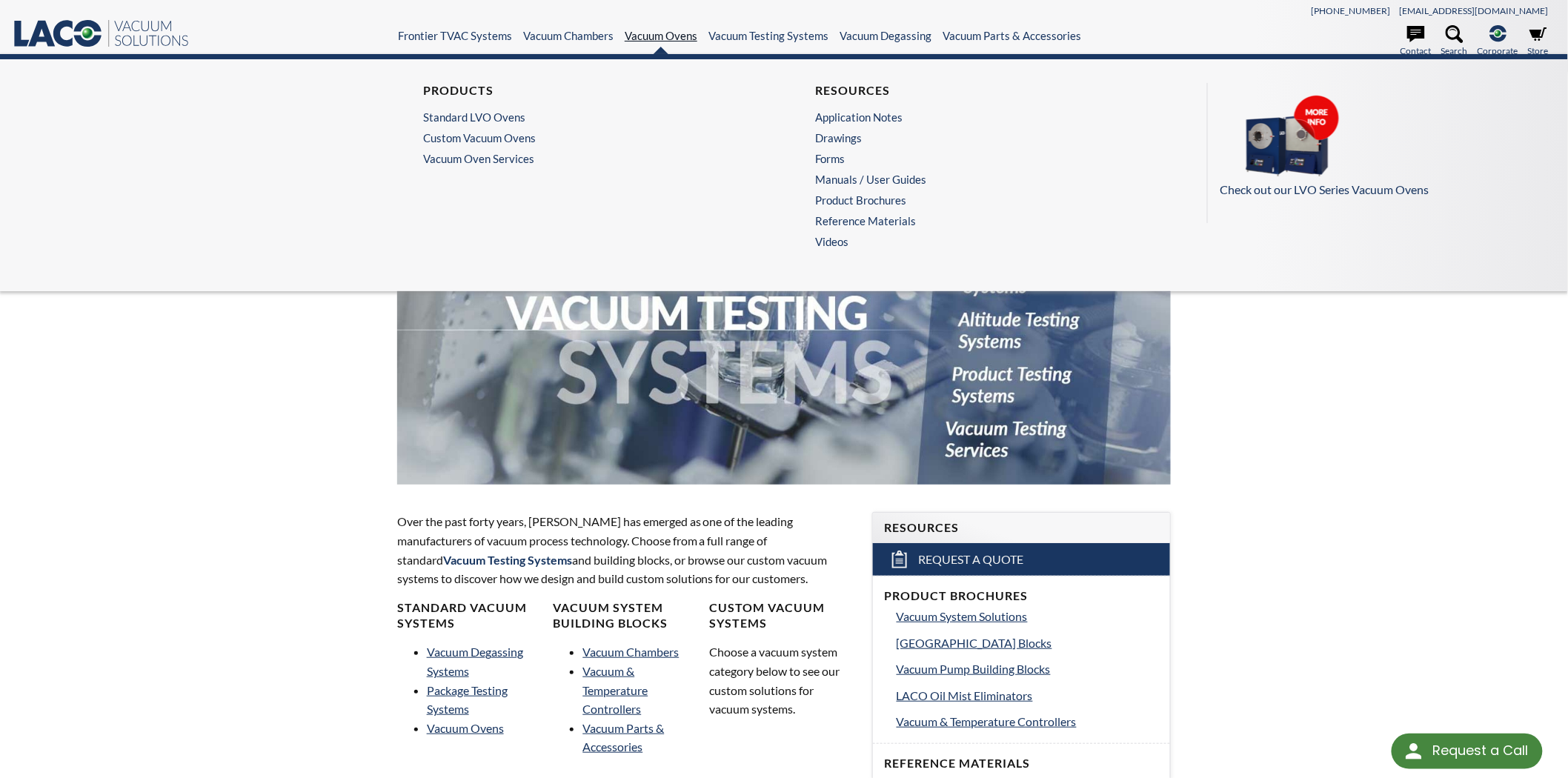
click at [637, 34] on link "Vacuum Ovens" at bounding box center [661, 35] width 73 height 13
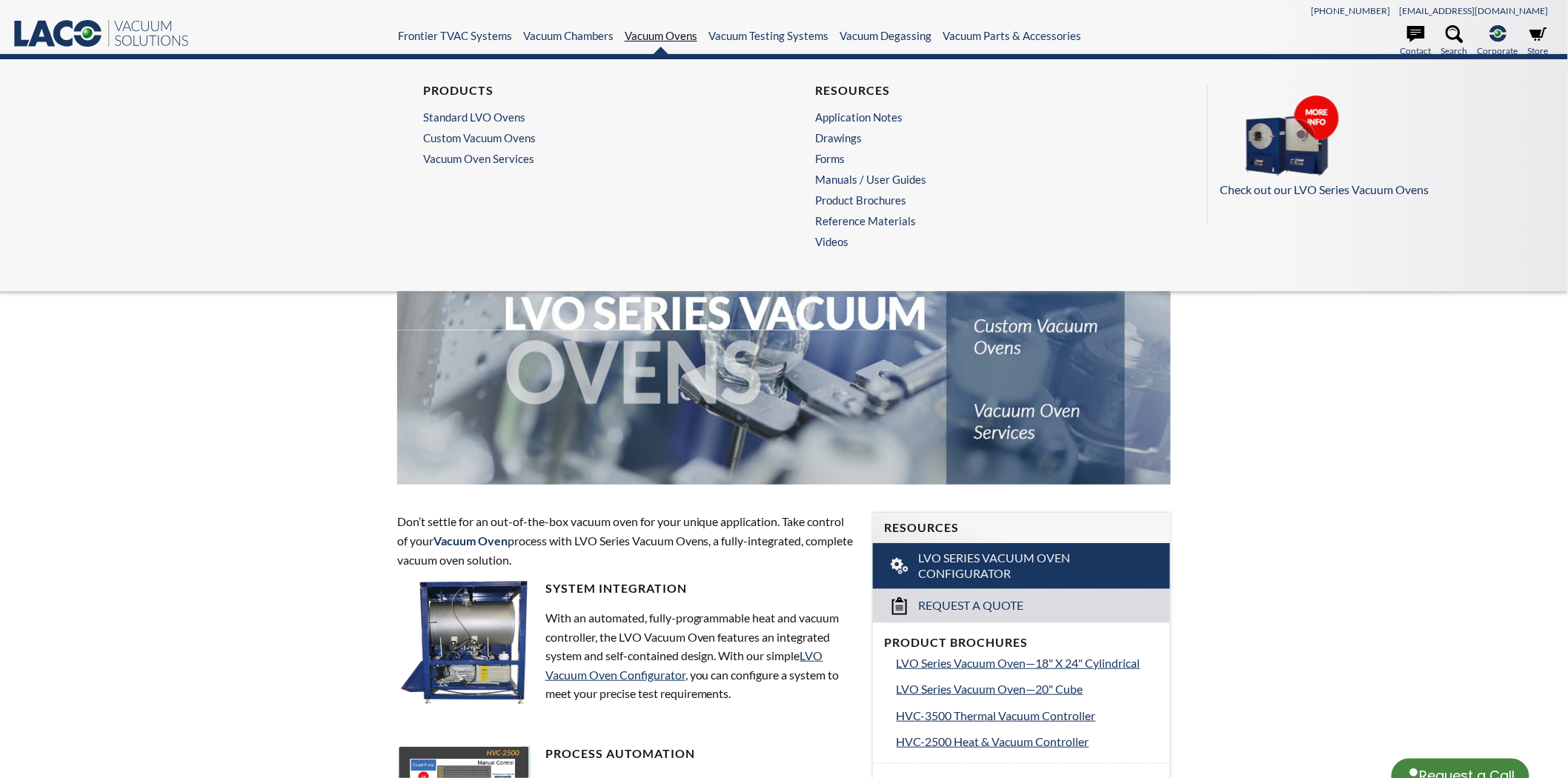
select select "Language Translate Widget"
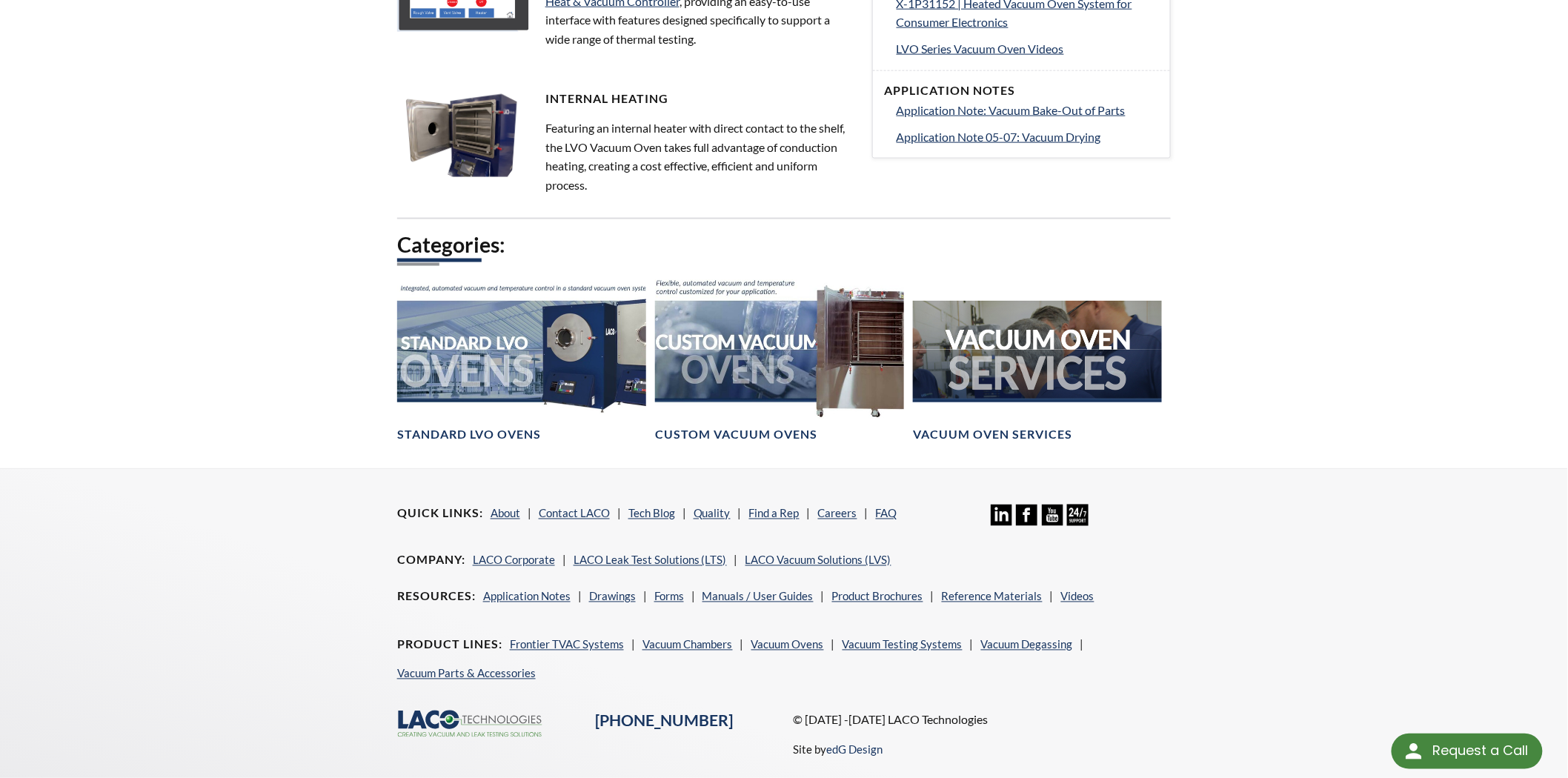
scroll to position [823, 0]
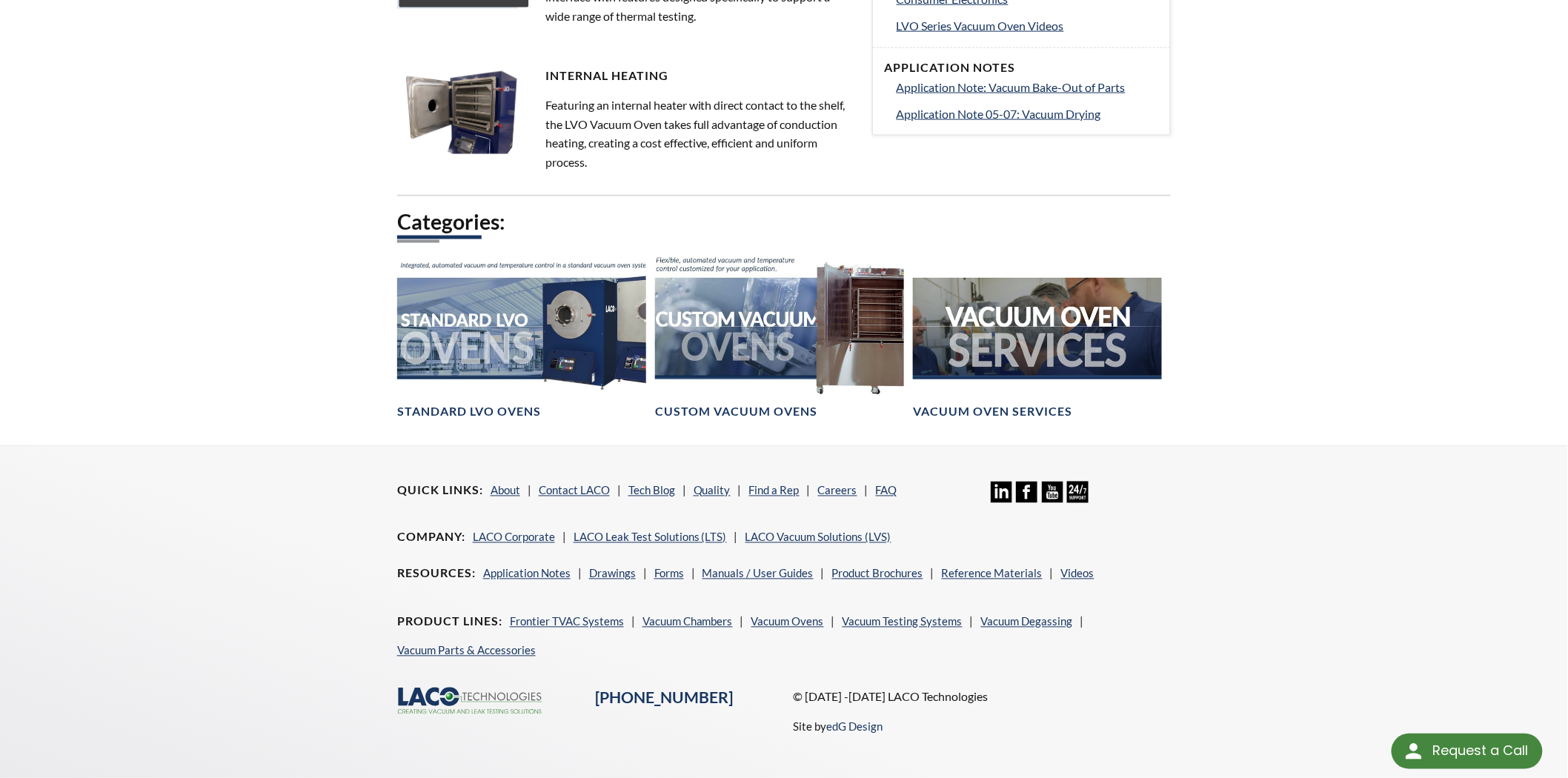
click at [463, 113] on img at bounding box center [471, 112] width 148 height 89
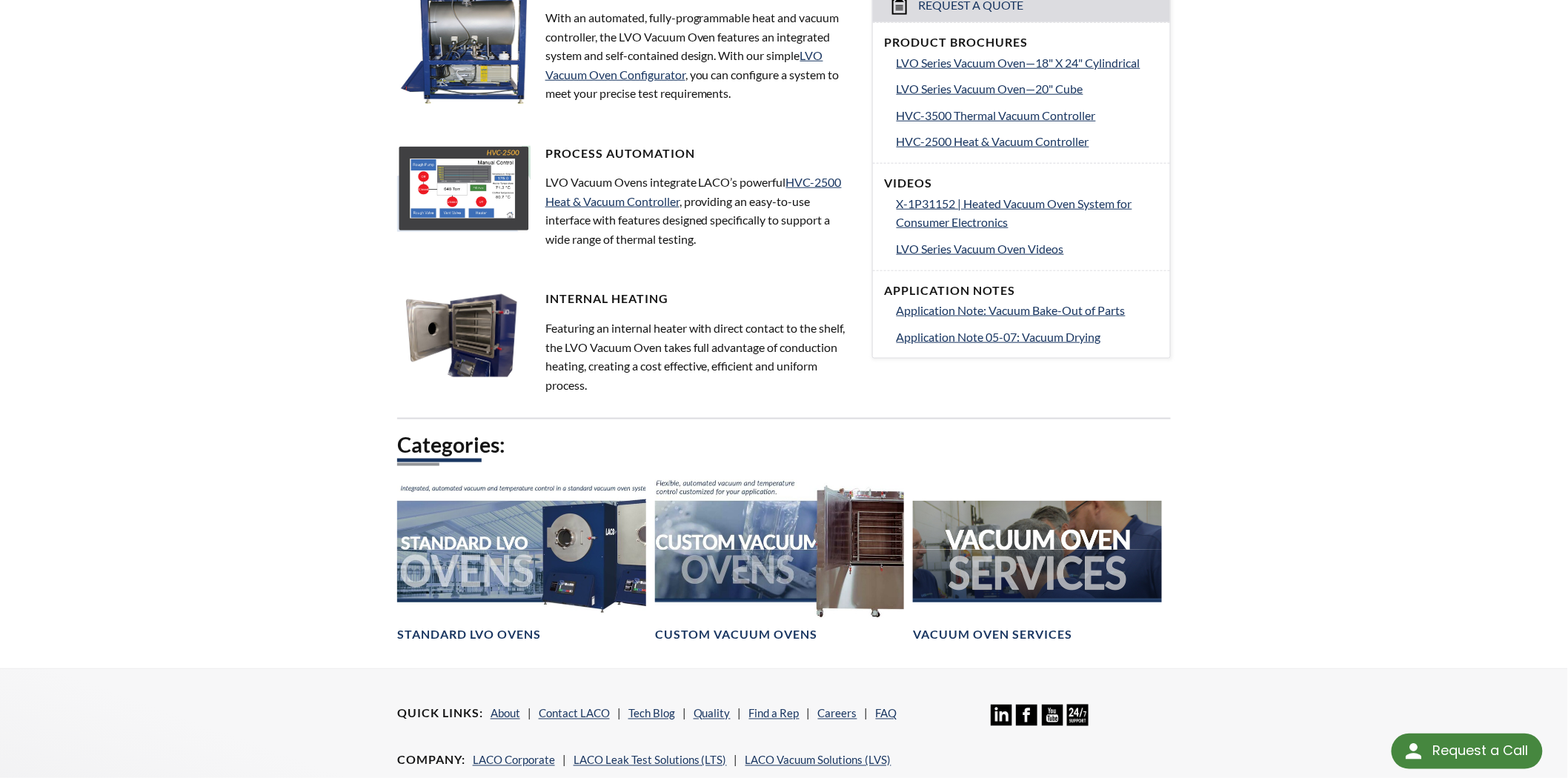
scroll to position [576, 0]
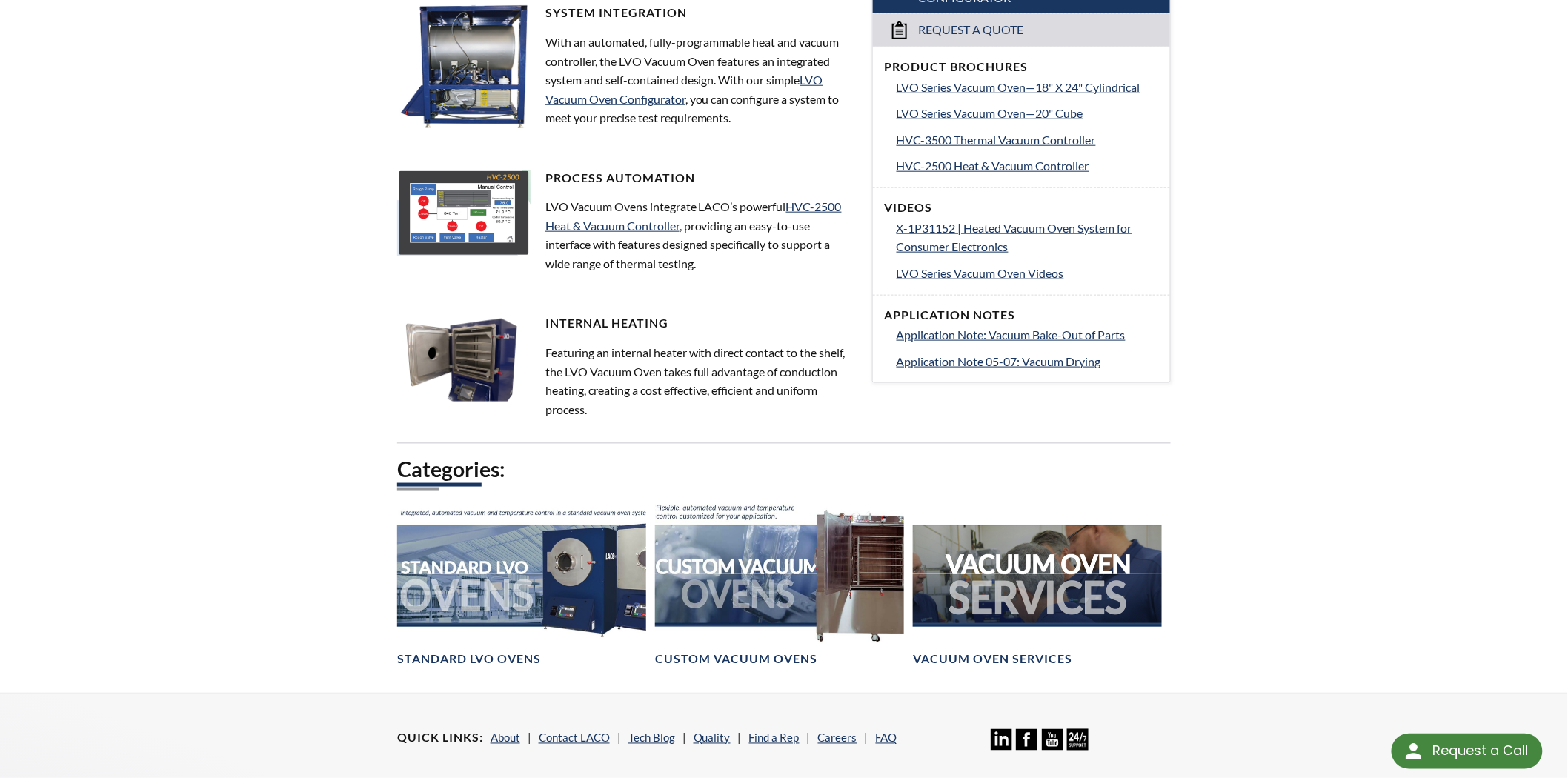
click at [466, 78] on img at bounding box center [471, 67] width 148 height 125
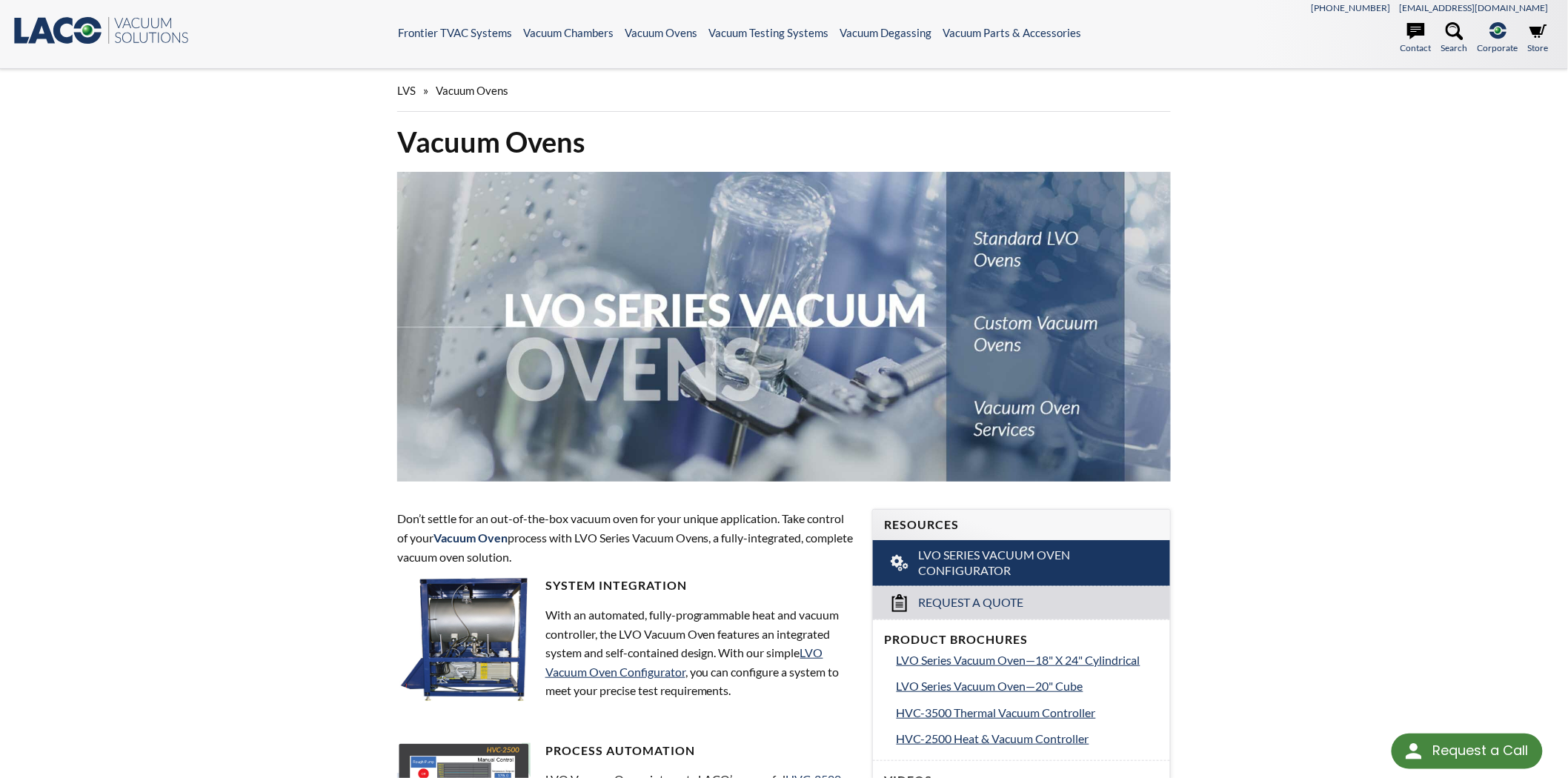
scroll to position [0, 0]
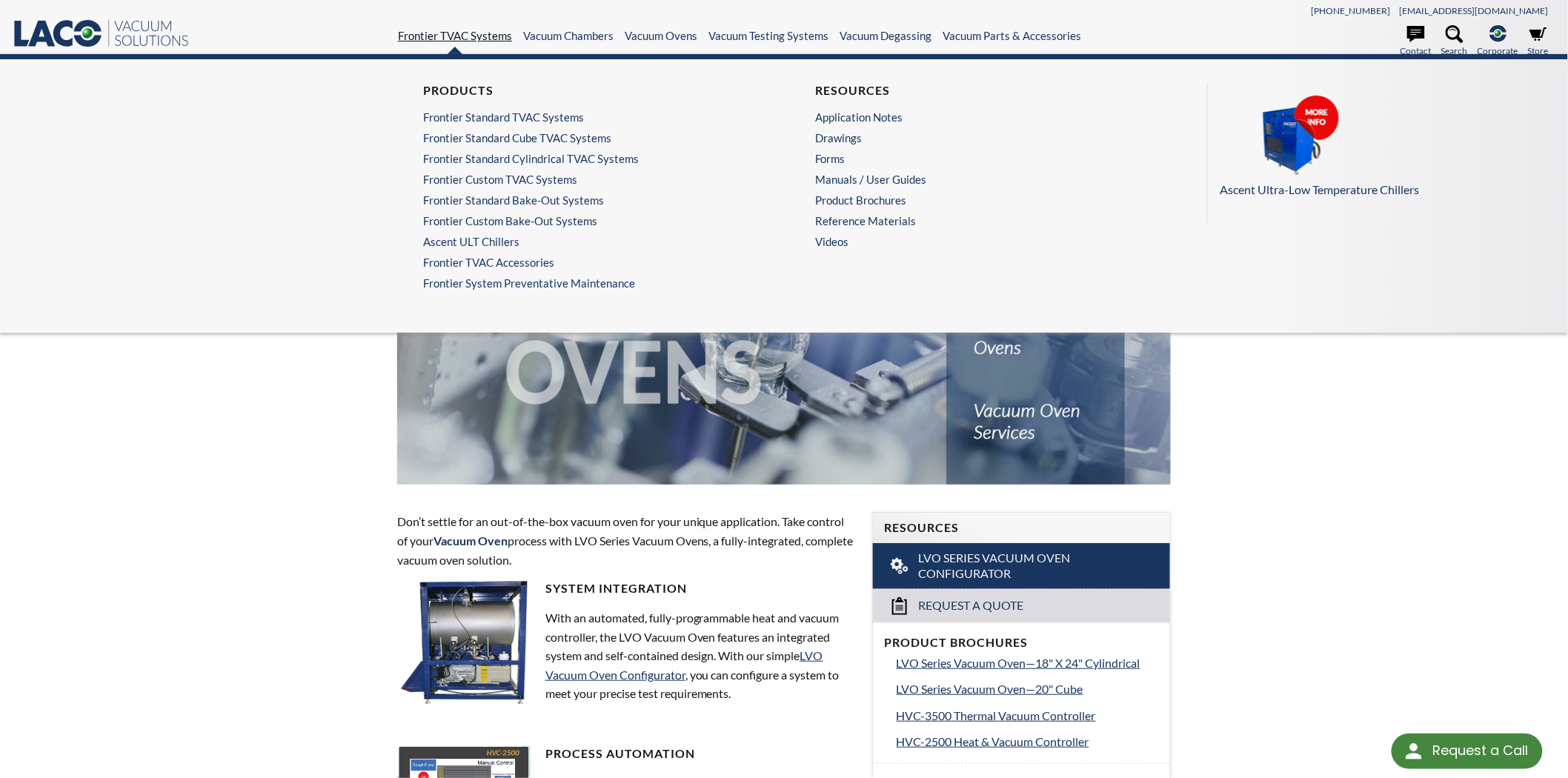
click at [438, 34] on link "Frontier TVAC Systems" at bounding box center [454, 35] width 114 height 13
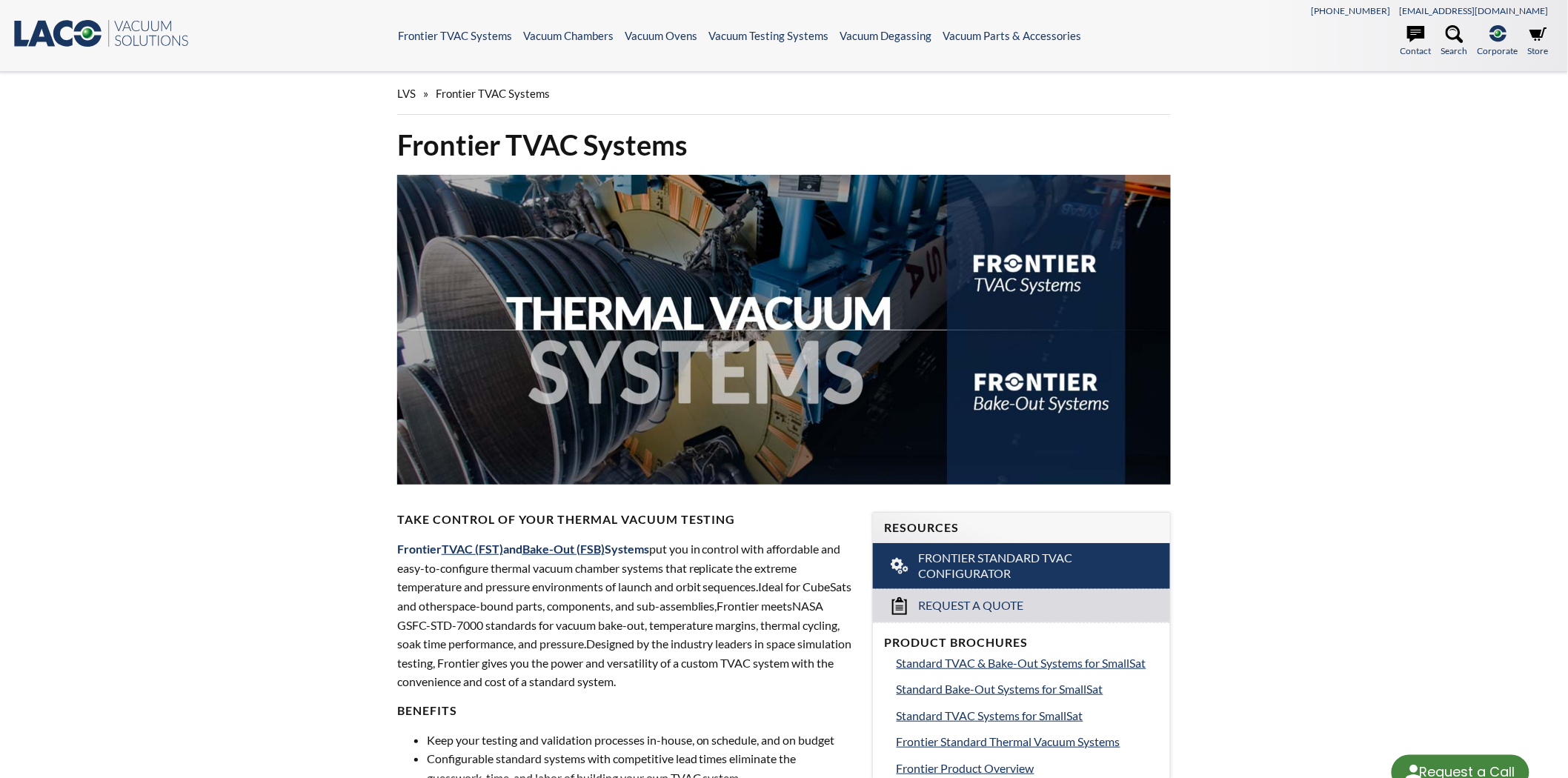
select select "Language Translate Widget"
click at [590, 27] on header ".st0{fill:#193661;} .st1{fill:url(#SVGID_1_);} .st2{enable-background:new ;} .s…" at bounding box center [784, 36] width 1568 height 72
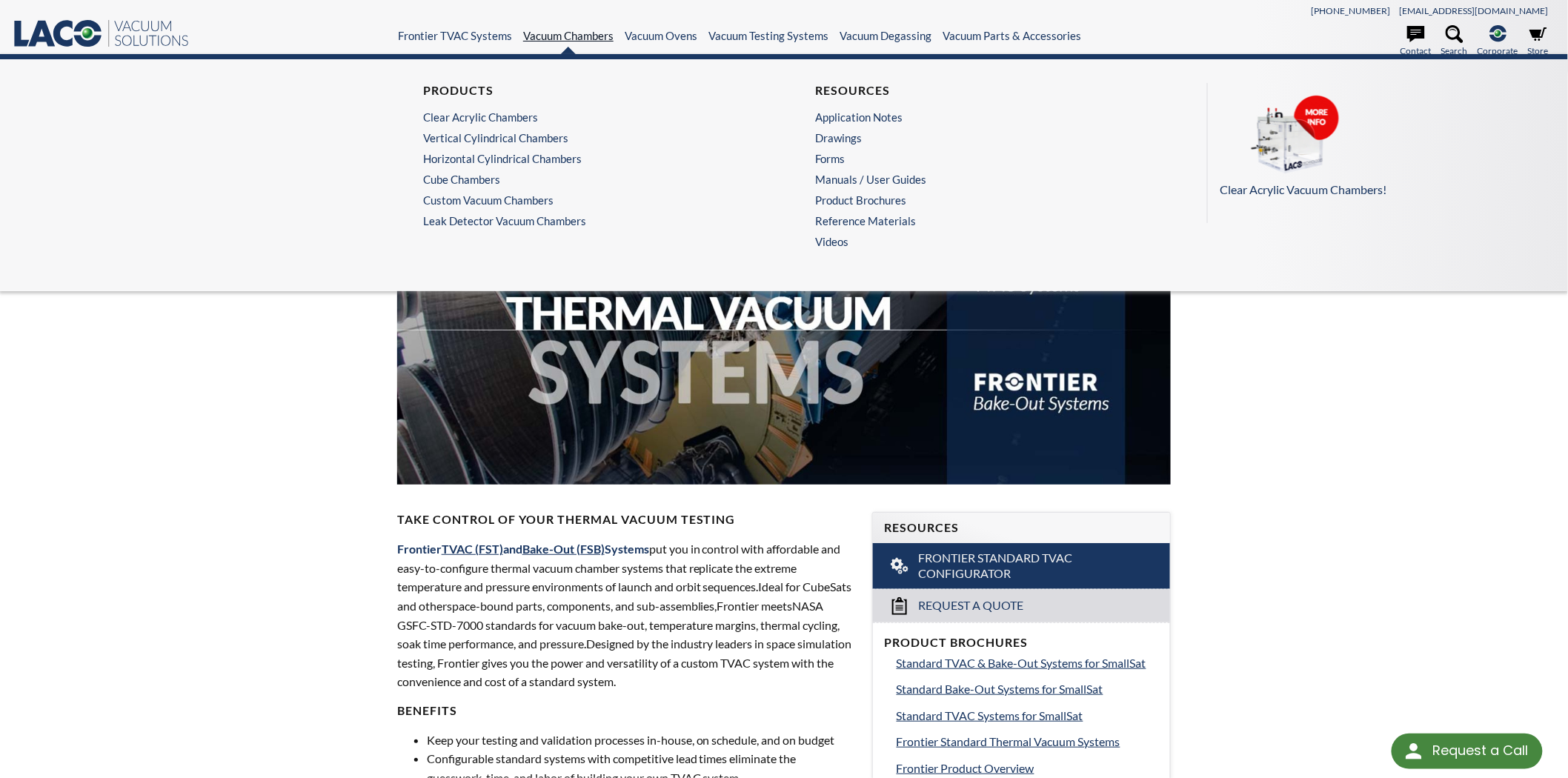
click at [588, 33] on link "Vacuum Chambers" at bounding box center [568, 35] width 90 height 13
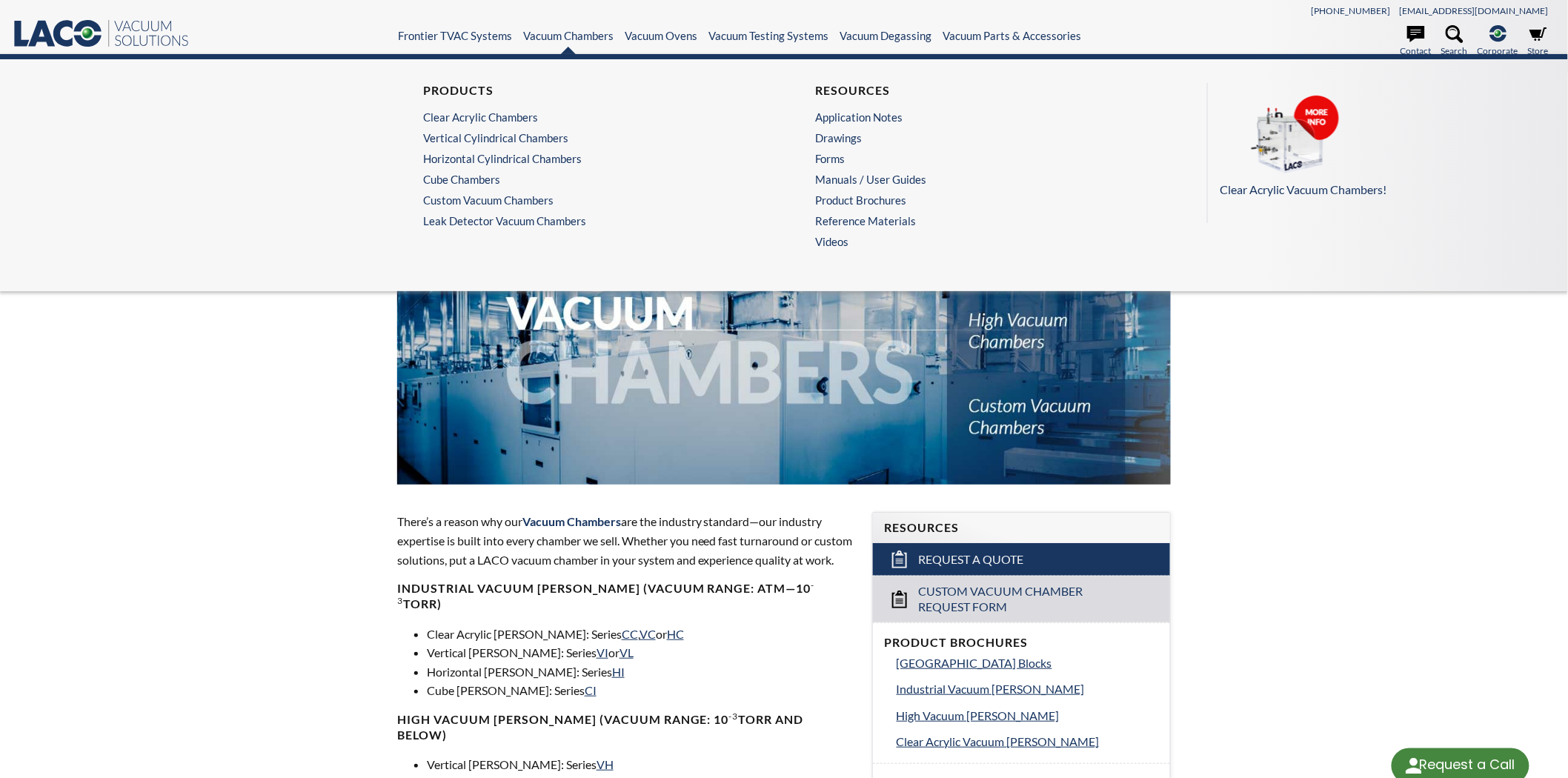
select select "Language Translate Widget"
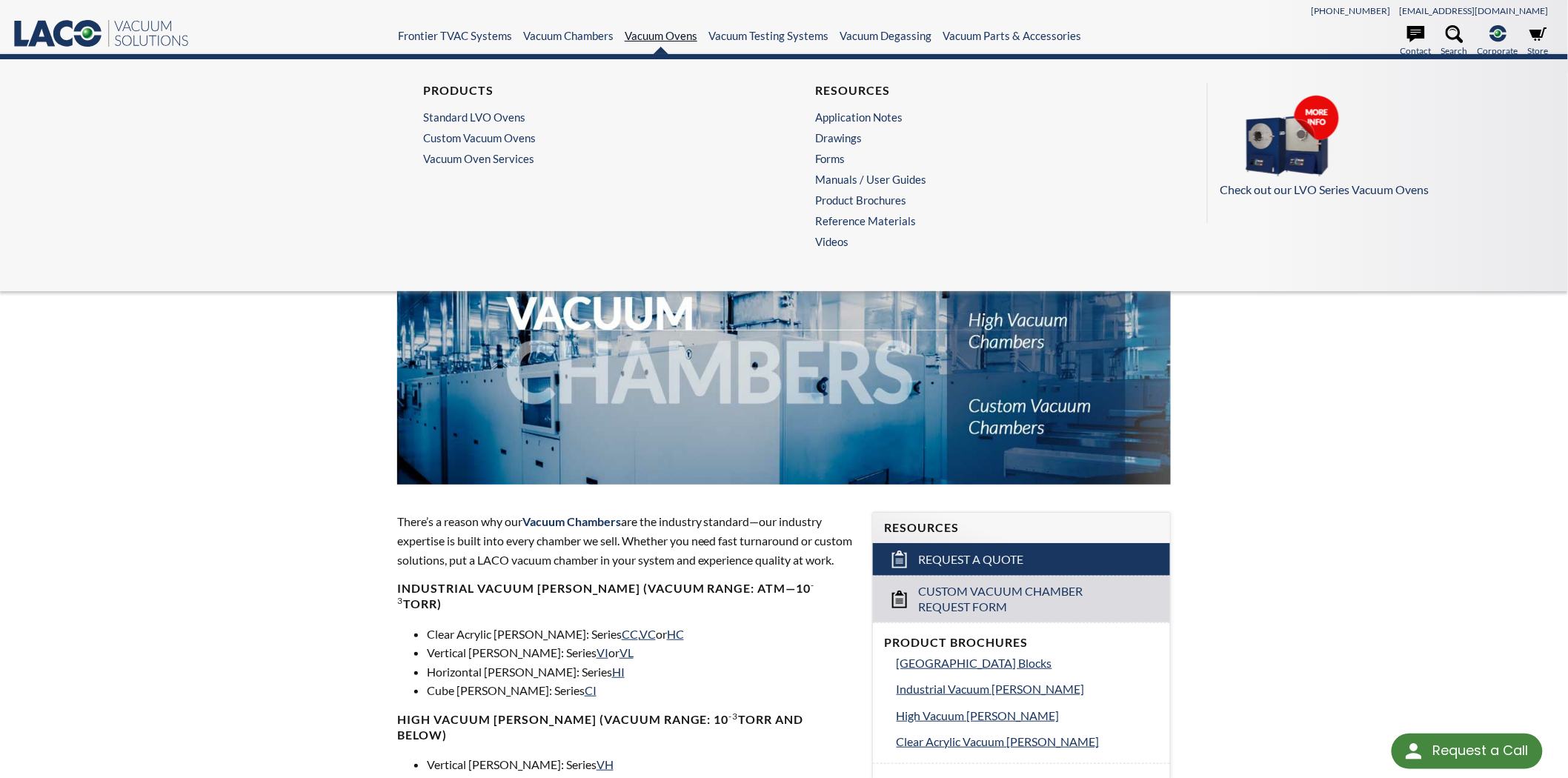
click at [657, 34] on link "Vacuum Ovens" at bounding box center [661, 35] width 73 height 13
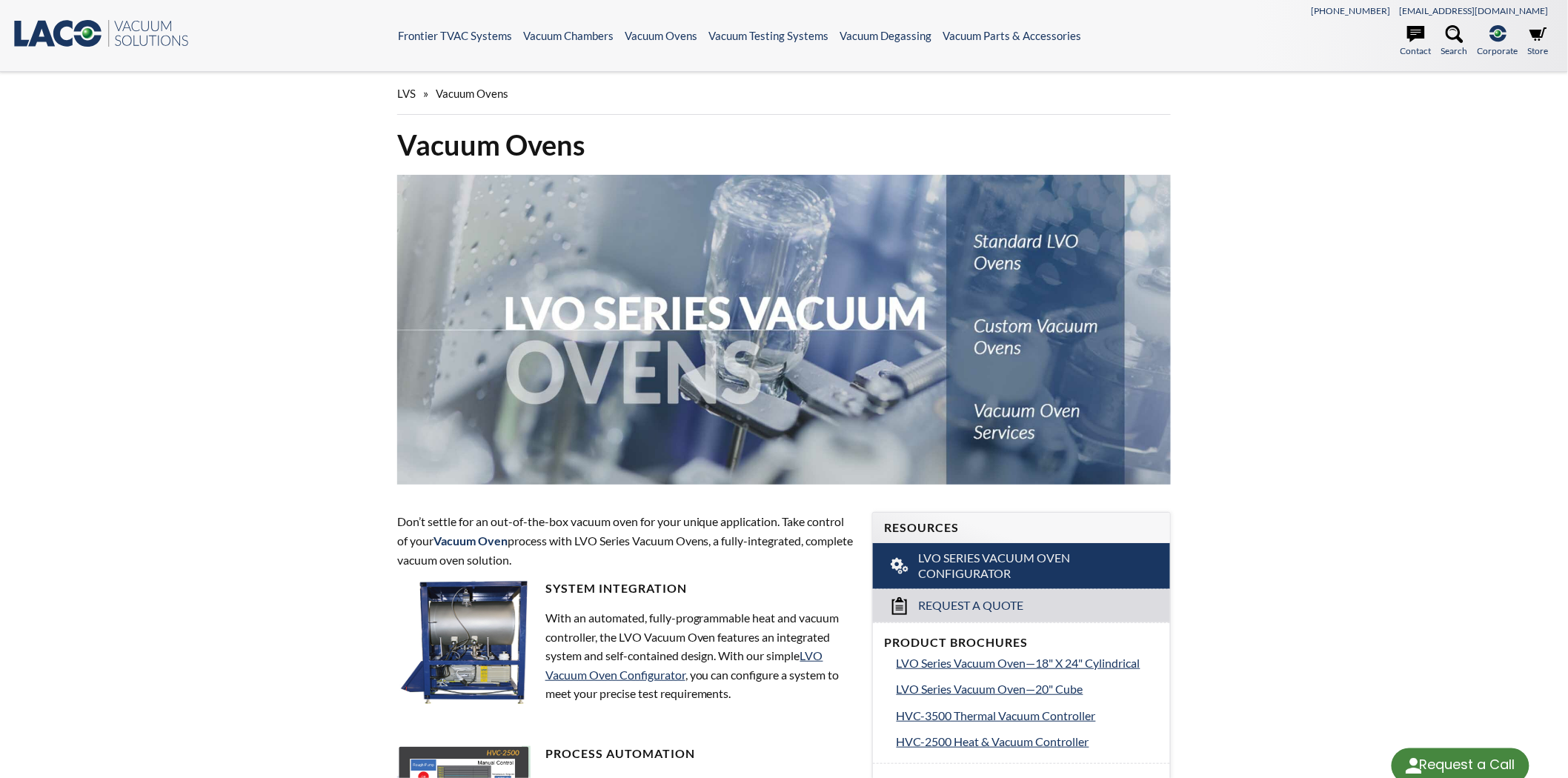
select select "Language Translate Widget"
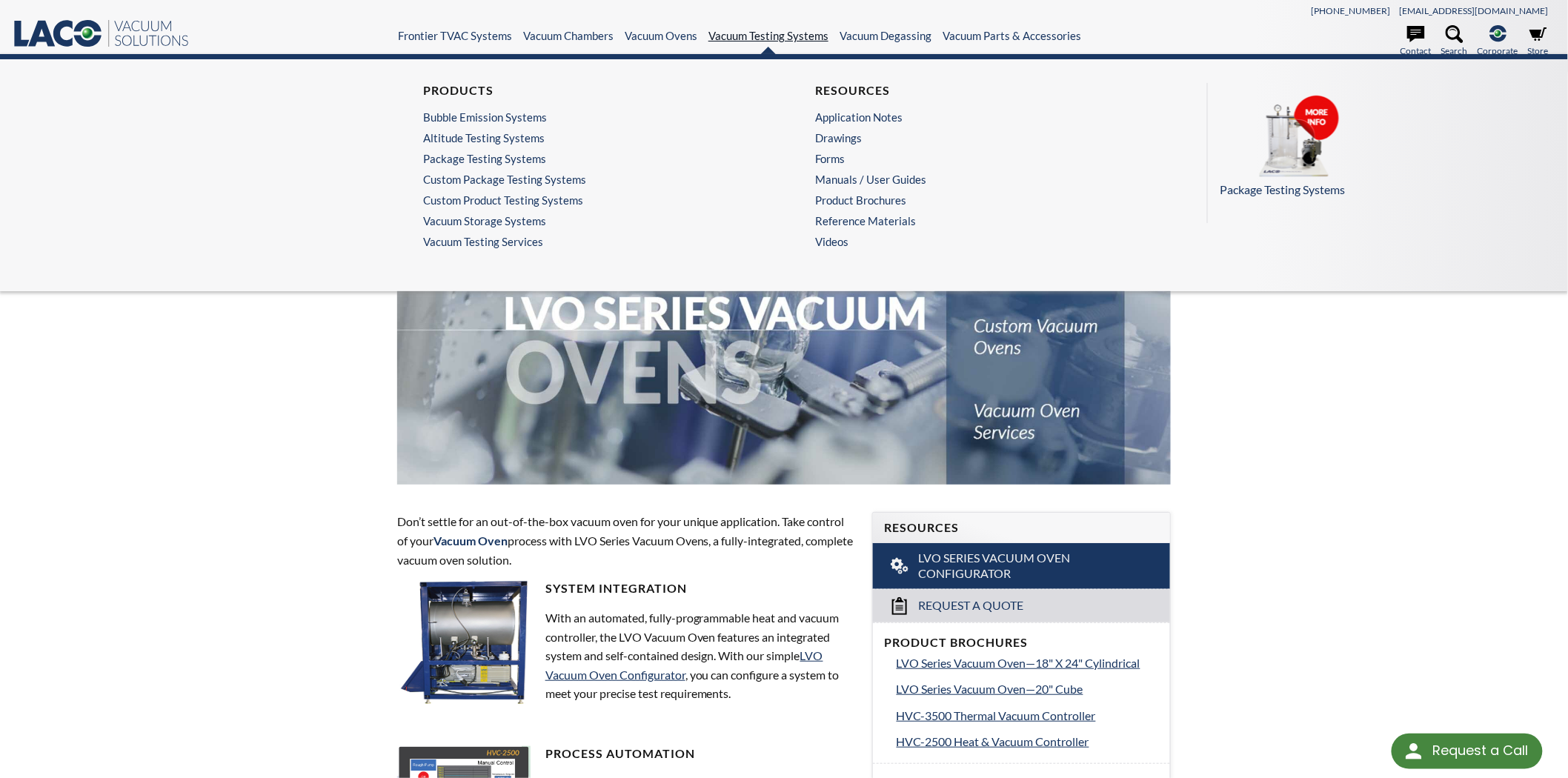
click at [756, 32] on link "Vacuum Testing Systems" at bounding box center [768, 35] width 120 height 13
